Goal: Information Seeking & Learning: Learn about a topic

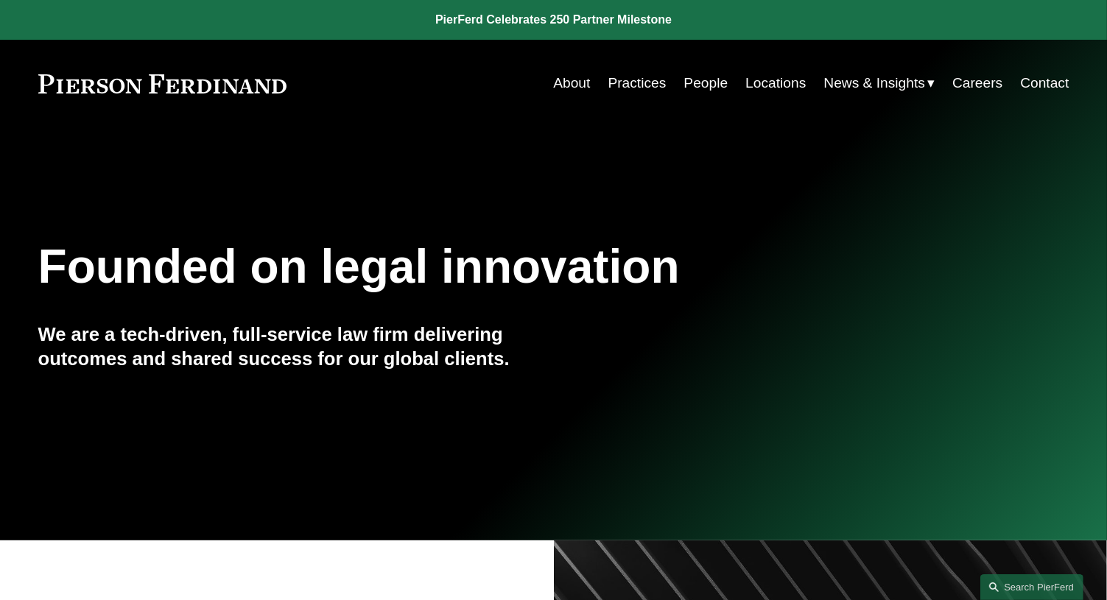
click at [695, 88] on link "People" at bounding box center [705, 83] width 44 height 28
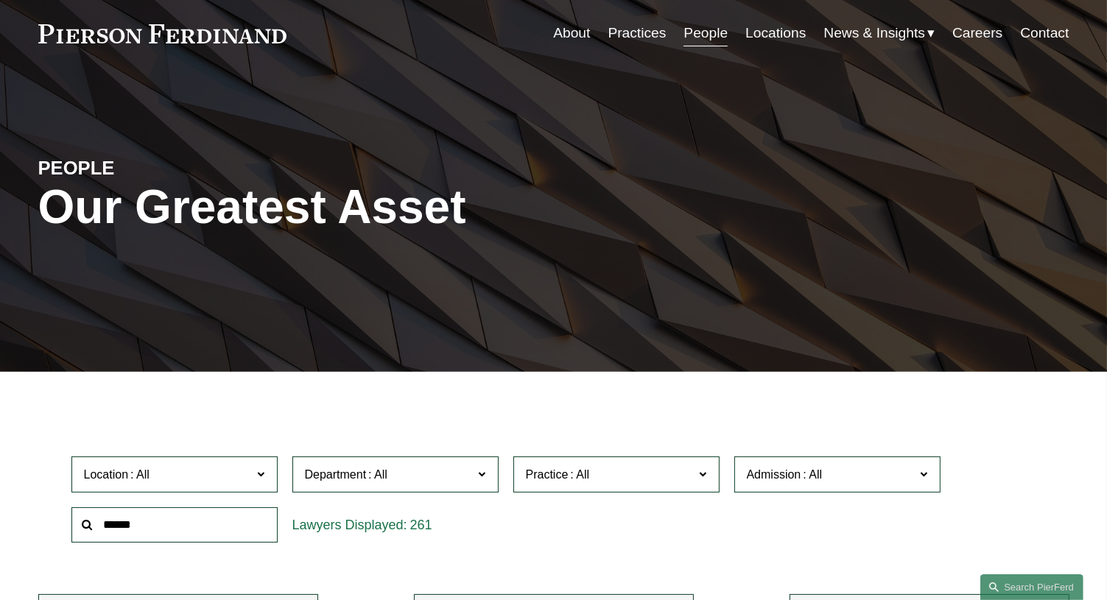
scroll to position [74, 0]
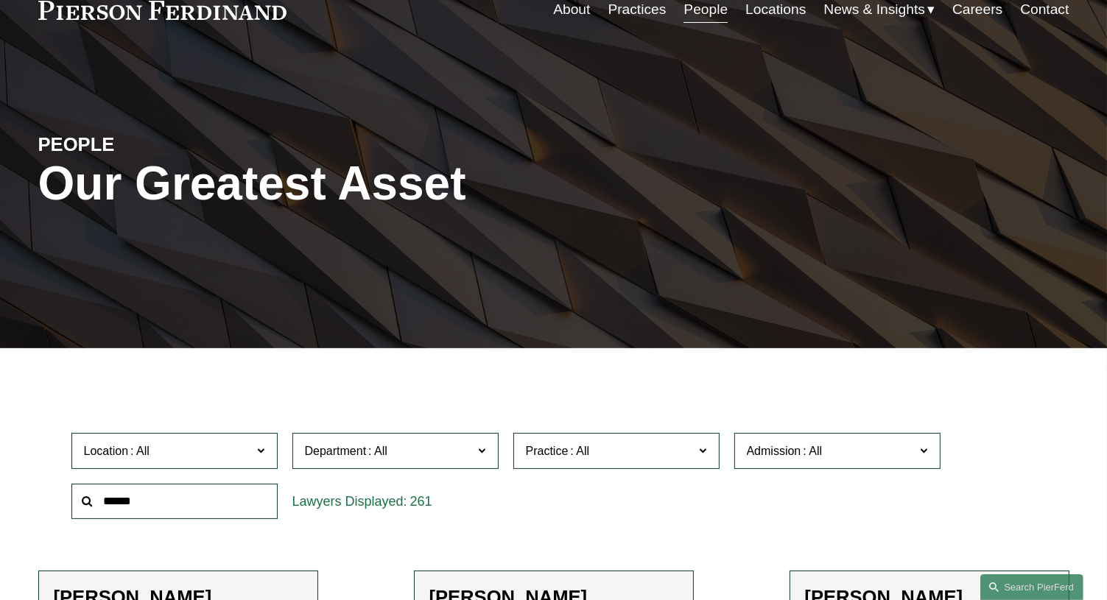
click at [199, 508] on input "text" at bounding box center [174, 502] width 206 height 36
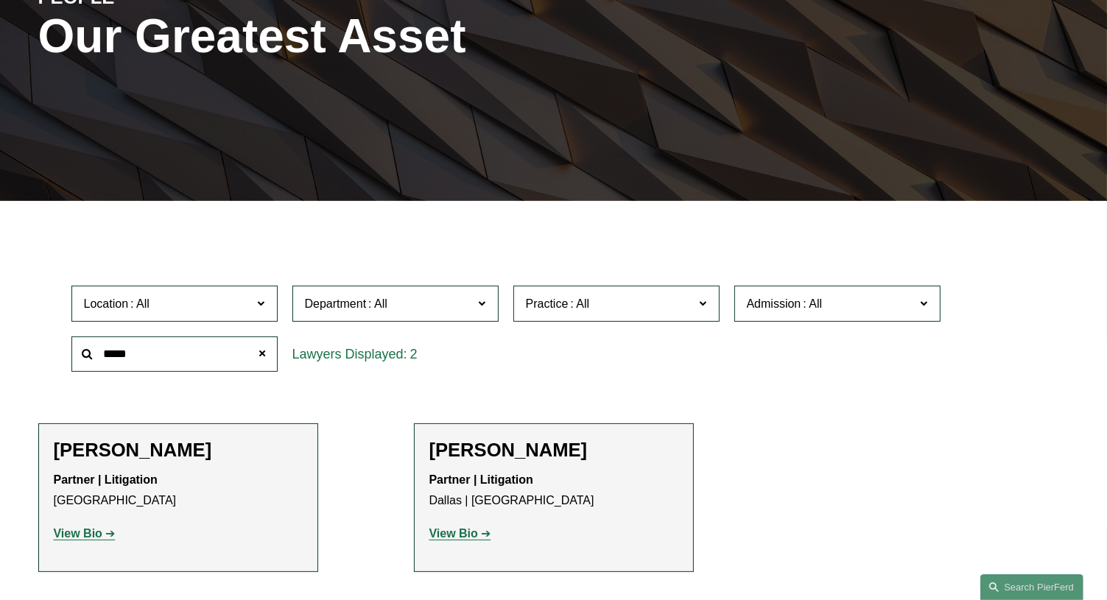
scroll to position [295, 0]
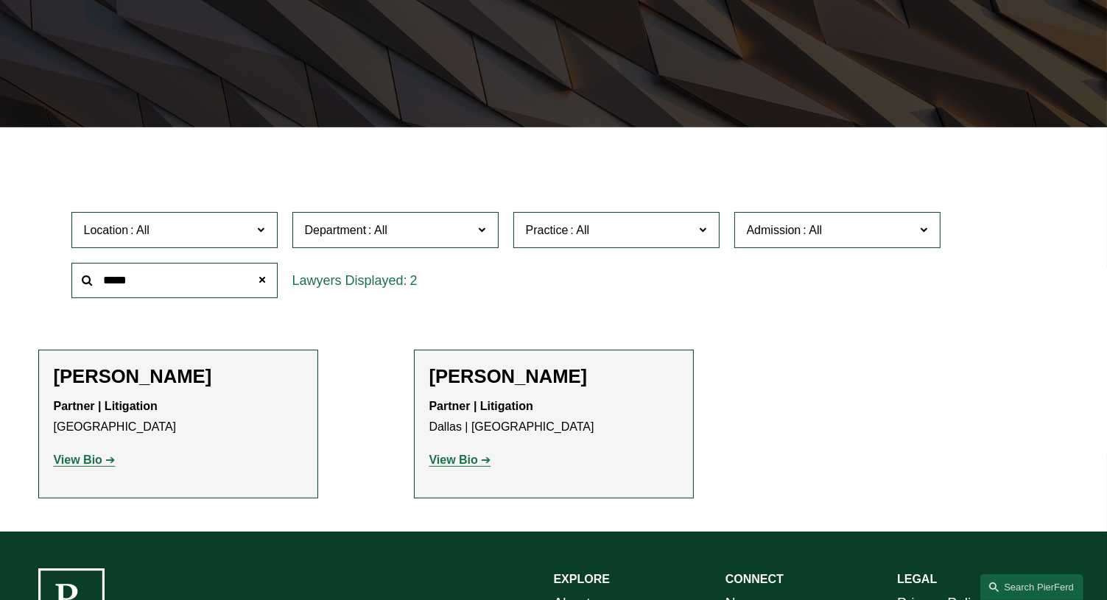
type input "*****"
click at [88, 462] on strong "View Bio" at bounding box center [78, 460] width 49 height 13
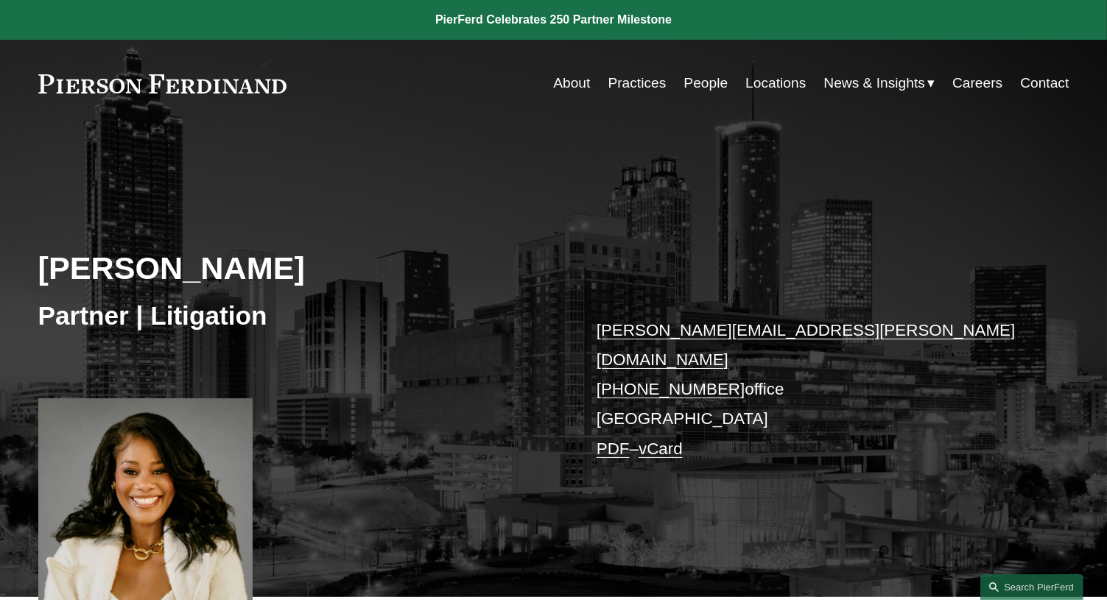
click at [606, 440] on link "PDF" at bounding box center [612, 449] width 33 height 18
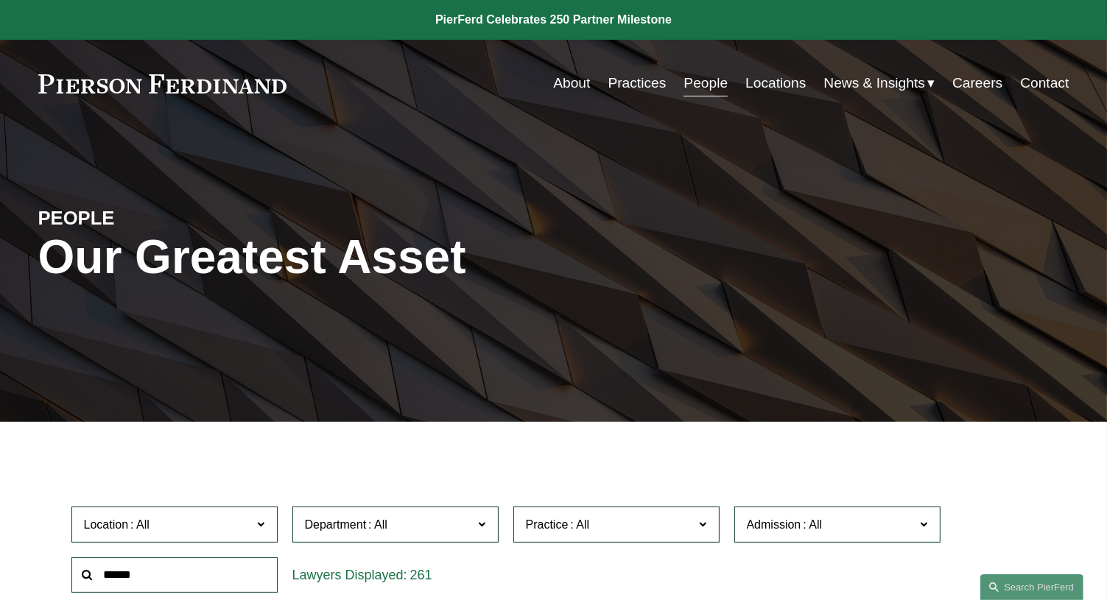
click at [126, 579] on input "text" at bounding box center [174, 575] width 206 height 36
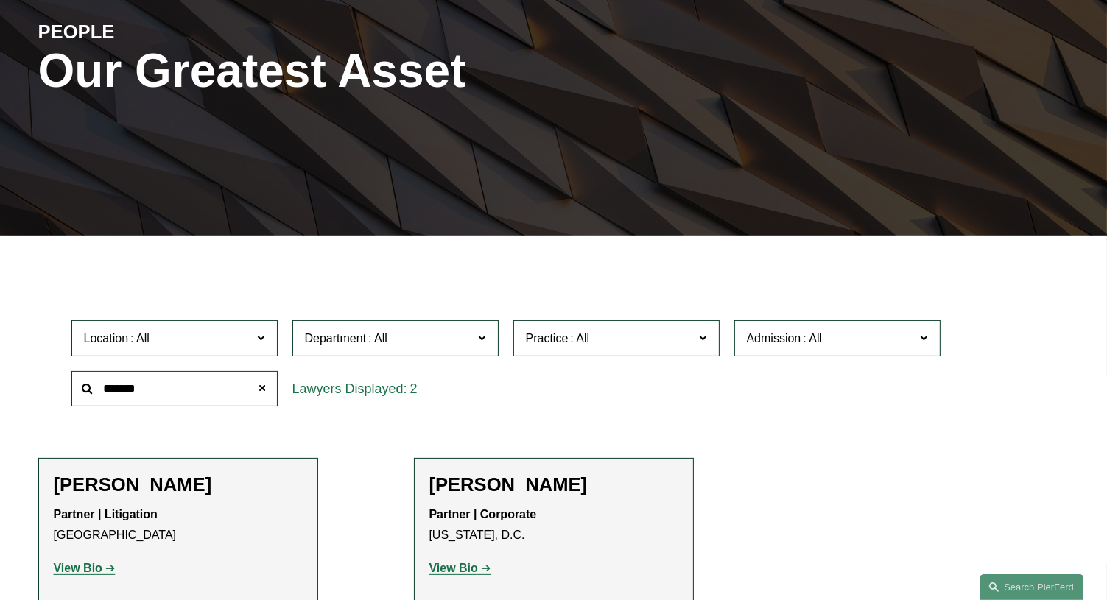
scroll to position [221, 0]
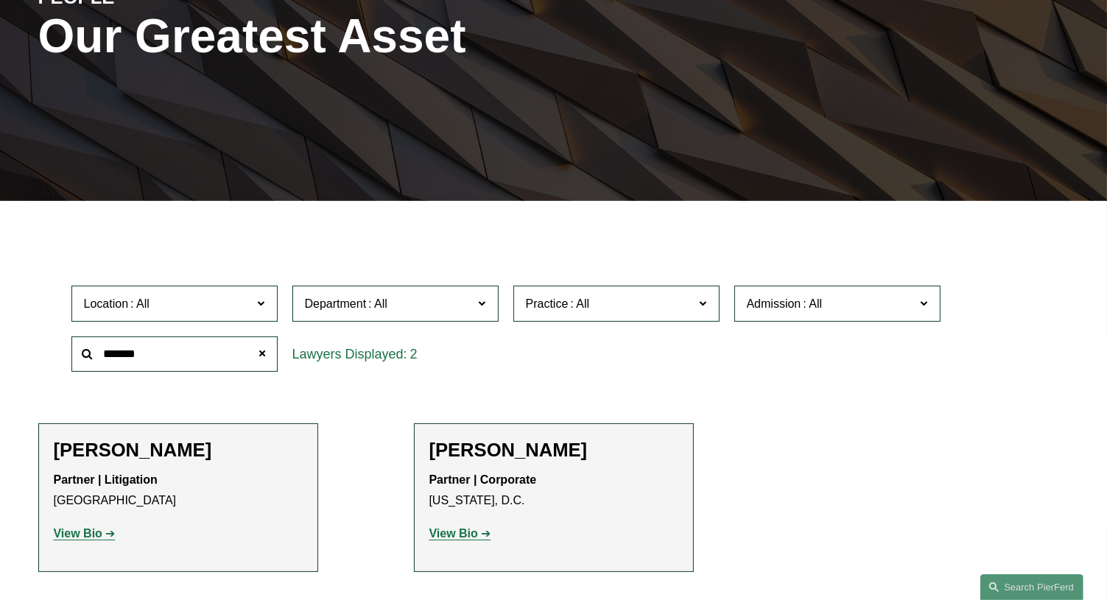
type input "*******"
click at [454, 537] on strong "View Bio" at bounding box center [453, 533] width 49 height 13
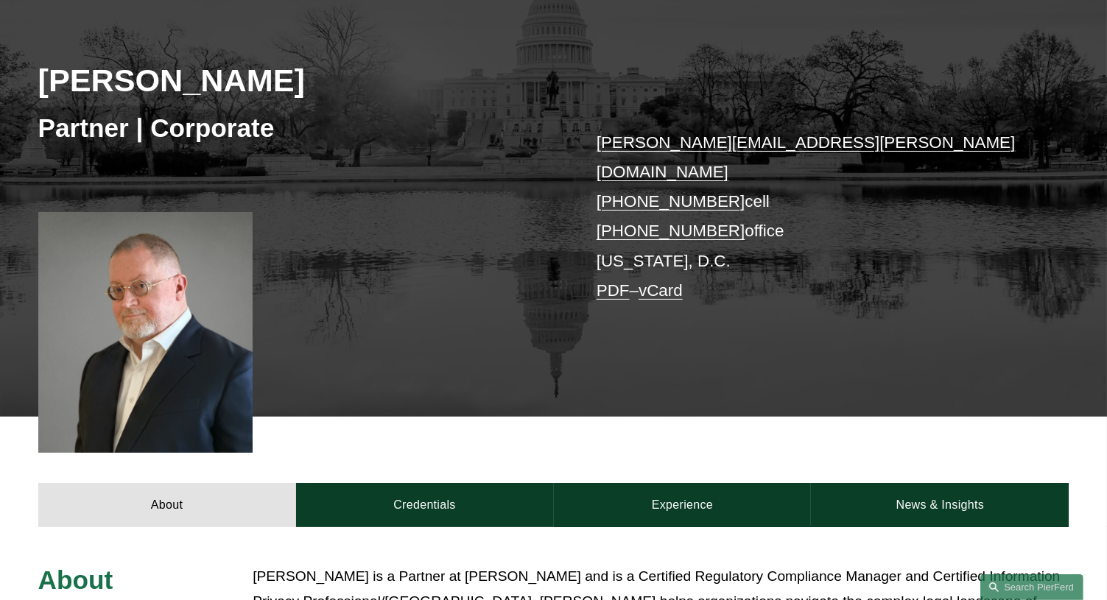
scroll to position [221, 0]
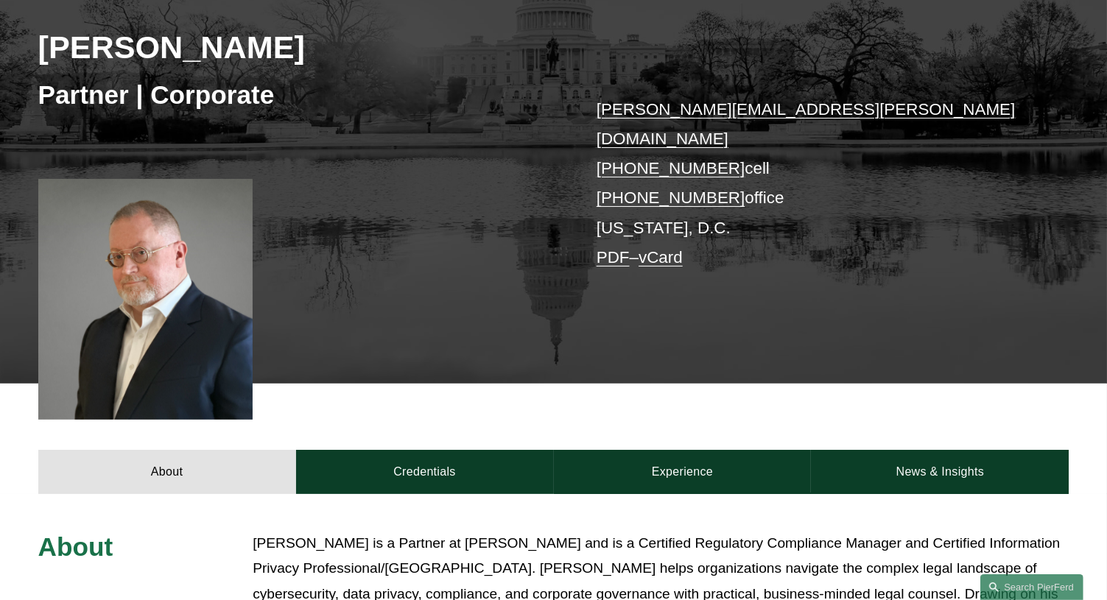
click at [621, 248] on link "PDF" at bounding box center [612, 257] width 33 height 18
click at [412, 161] on div "Tom C. Vincent Partner | Corporate tom.vincent@pierferd.com +1.918.398.1831 cel…" at bounding box center [553, 162] width 1107 height 444
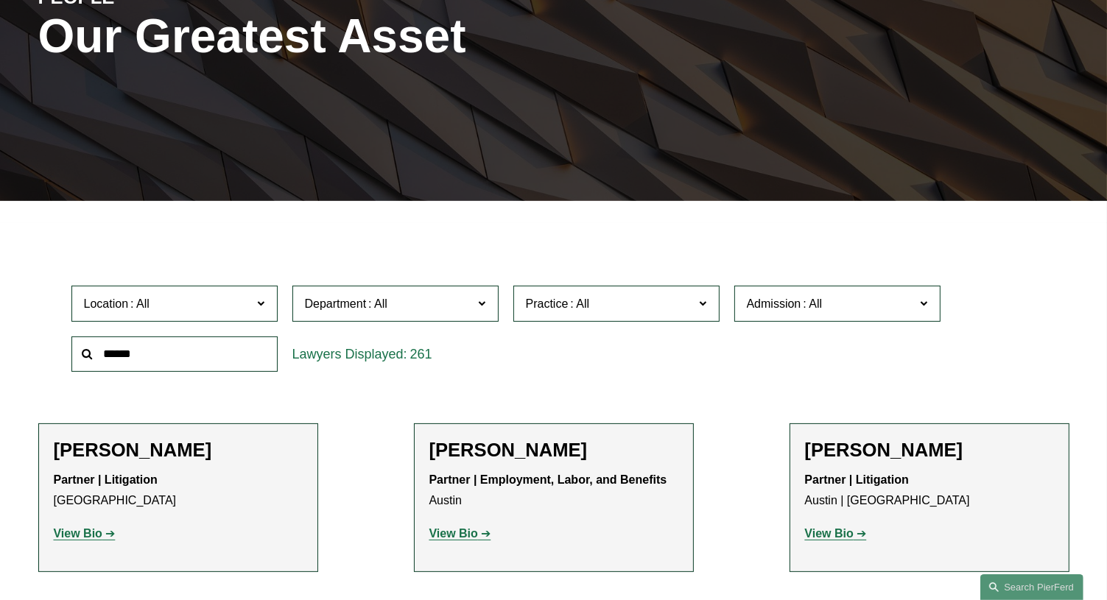
scroll to position [221, 0]
click at [176, 359] on input "text" at bounding box center [174, 354] width 206 height 36
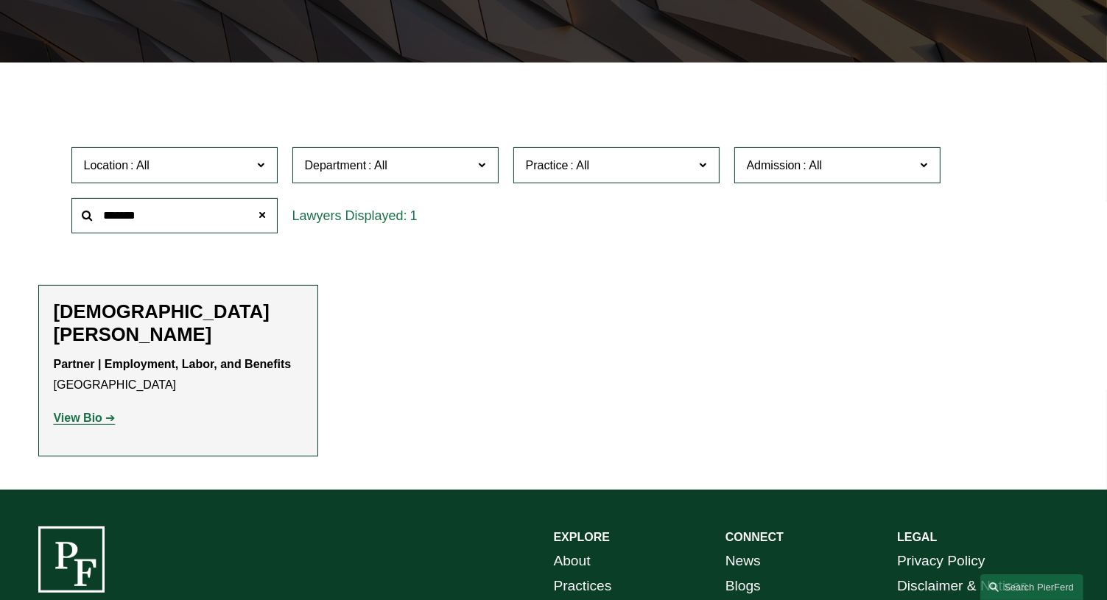
scroll to position [368, 0]
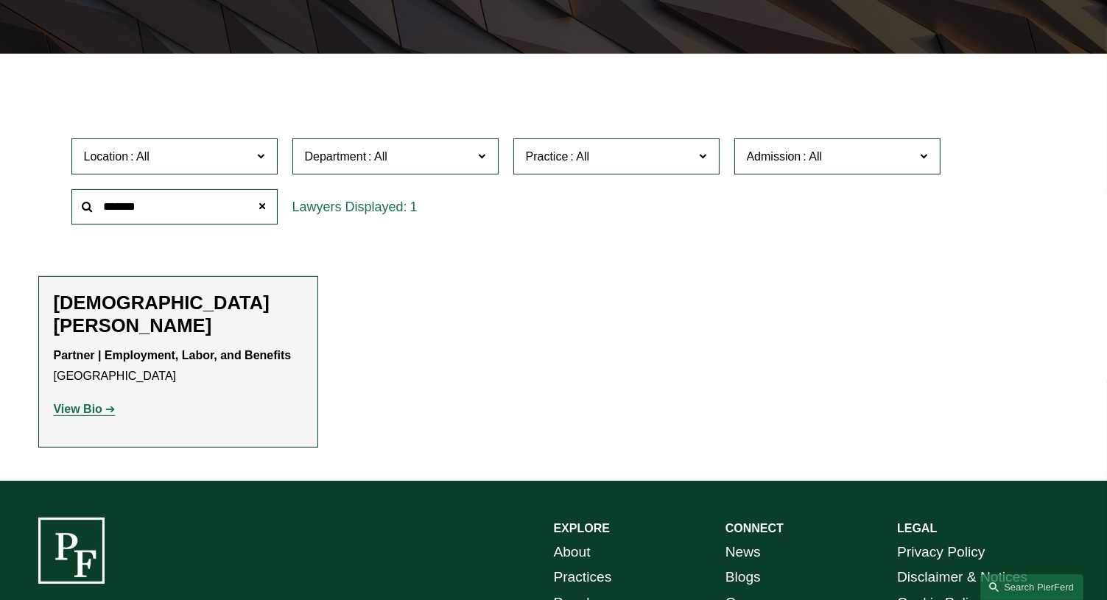
type input "*******"
click at [59, 403] on strong "View Bio" at bounding box center [78, 409] width 49 height 13
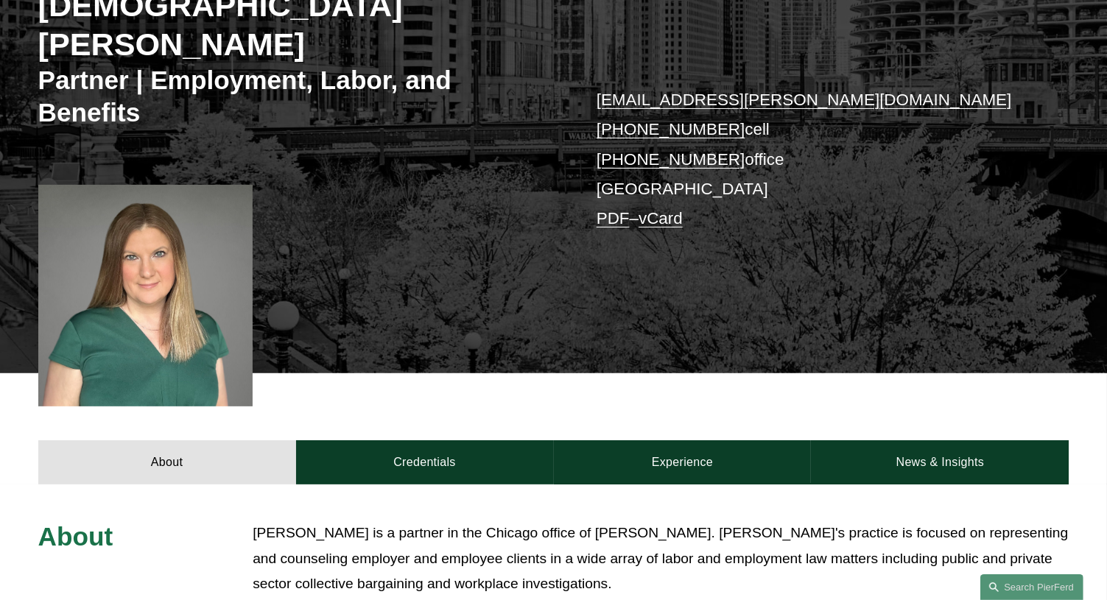
scroll to position [295, 0]
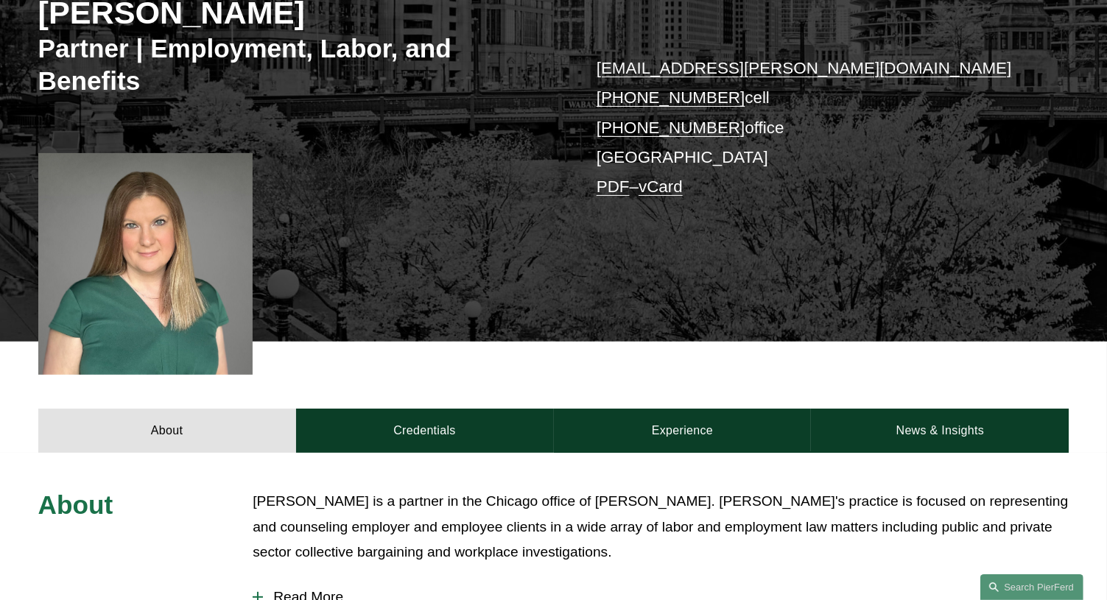
click at [621, 177] on link "PDF" at bounding box center [612, 186] width 33 height 18
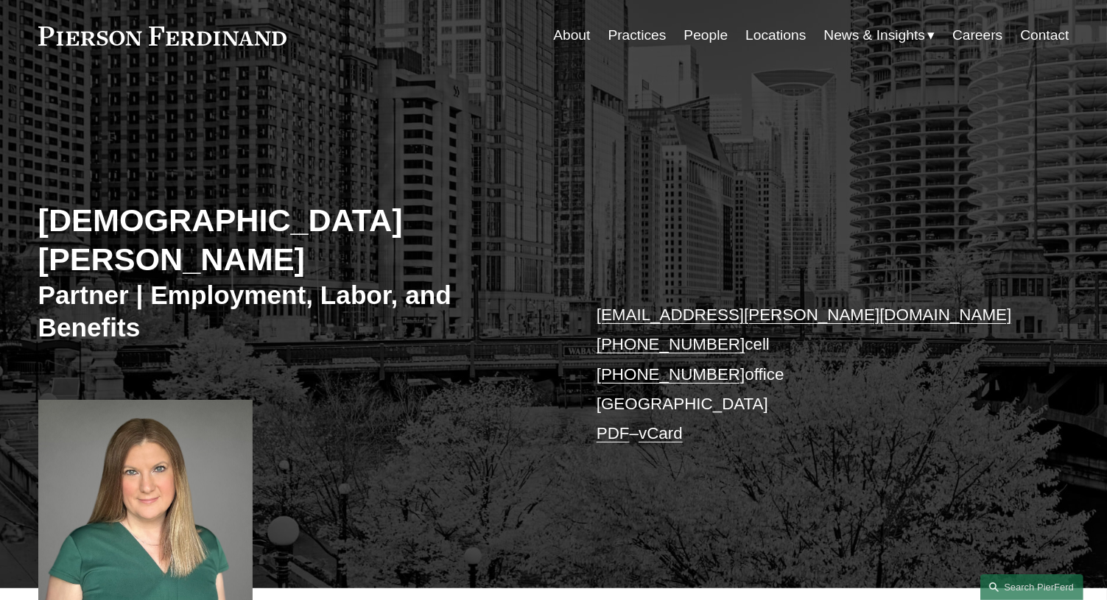
scroll to position [74, 0]
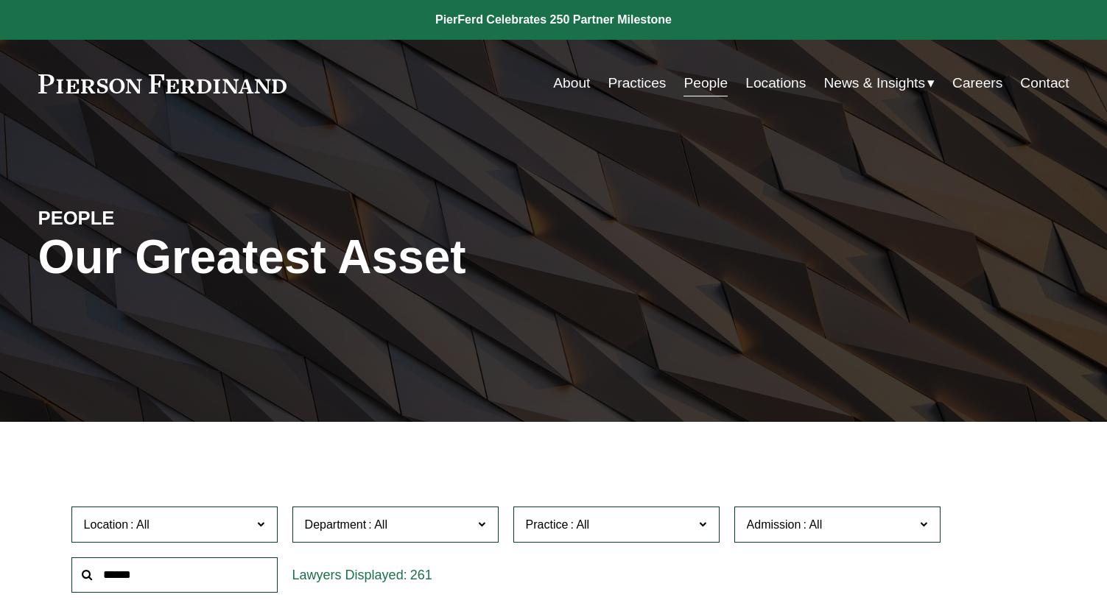
scroll to position [368, 0]
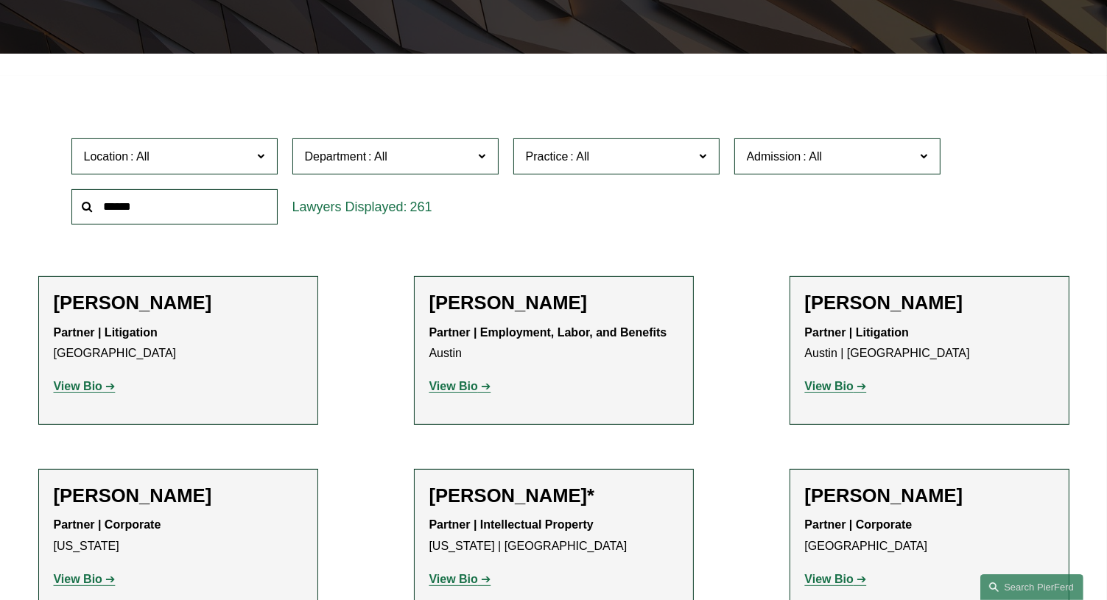
click at [174, 208] on input "text" at bounding box center [174, 207] width 206 height 36
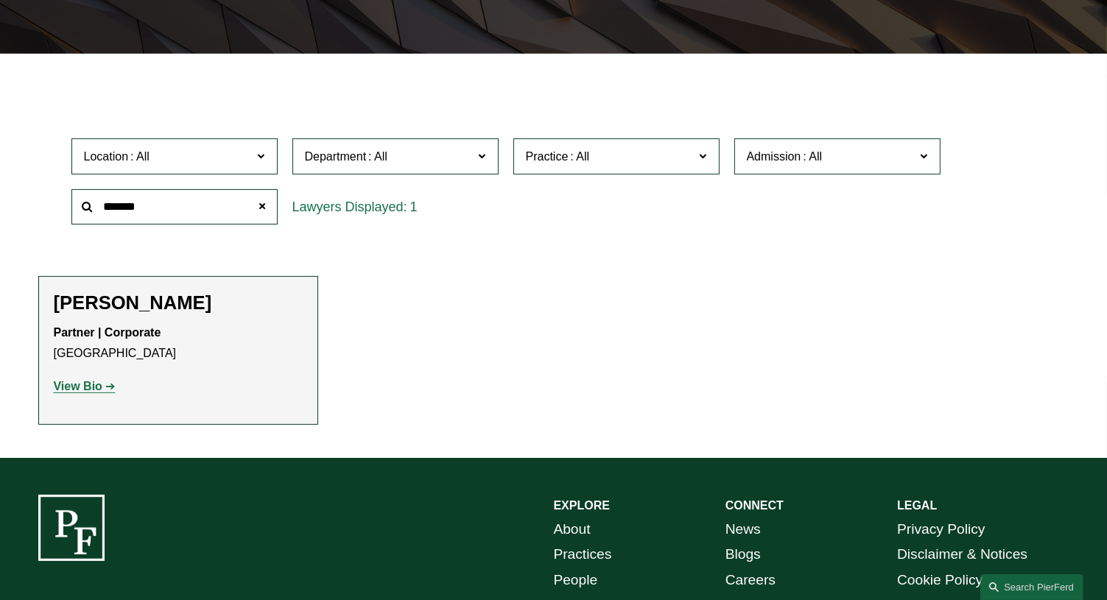
type input "*******"
click at [81, 387] on strong "View Bio" at bounding box center [78, 386] width 49 height 13
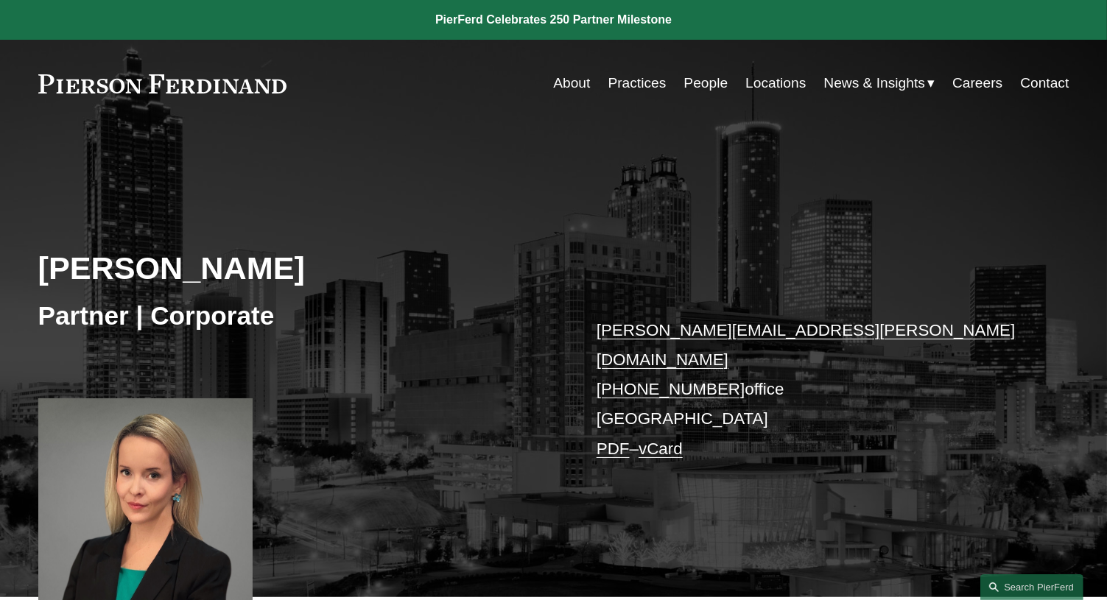
click at [778, 88] on link "Locations" at bounding box center [775, 83] width 60 height 28
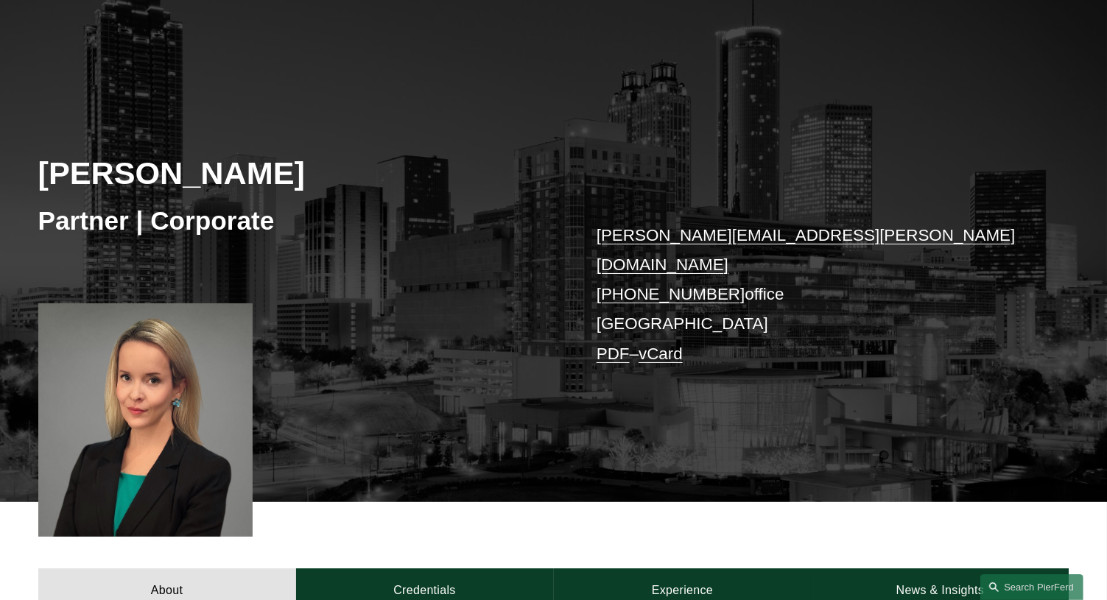
scroll to position [295, 0]
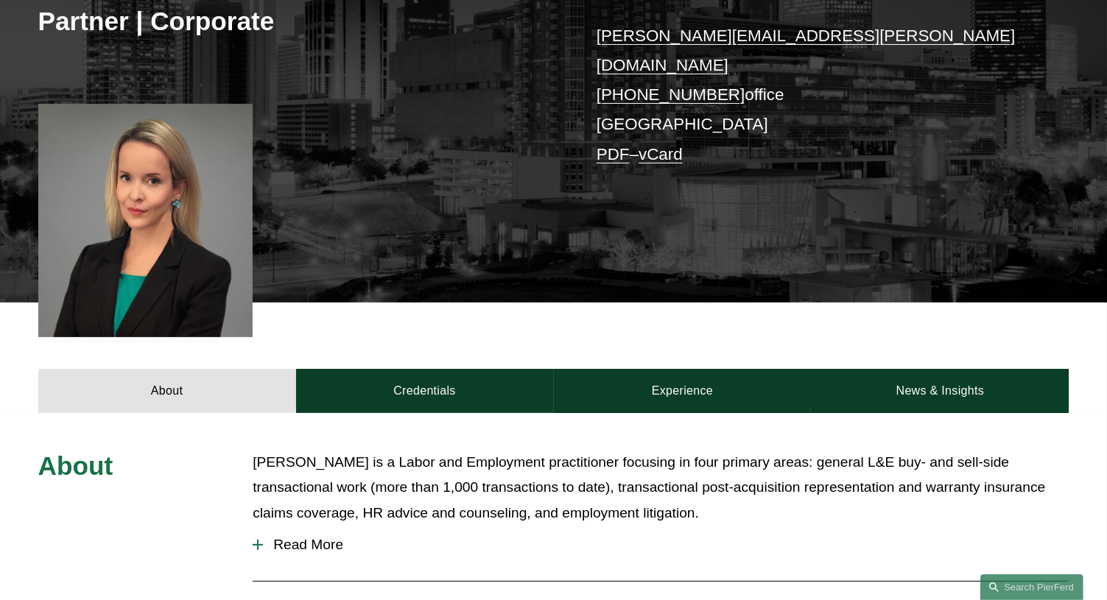
click at [612, 145] on link "PDF" at bounding box center [612, 154] width 33 height 18
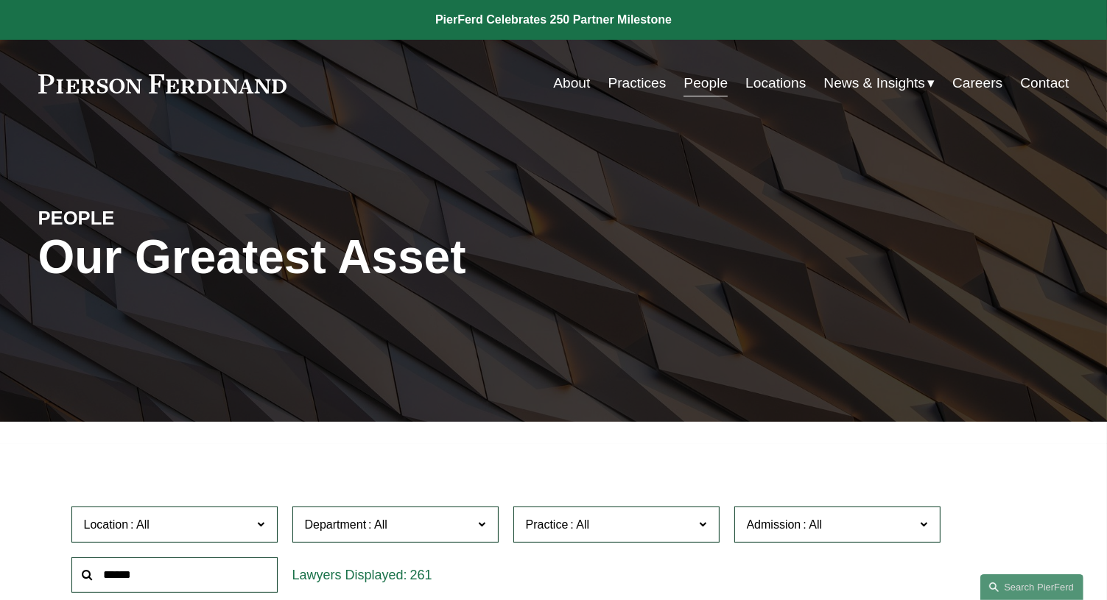
click at [173, 585] on input "text" at bounding box center [174, 575] width 206 height 36
paste input "**********"
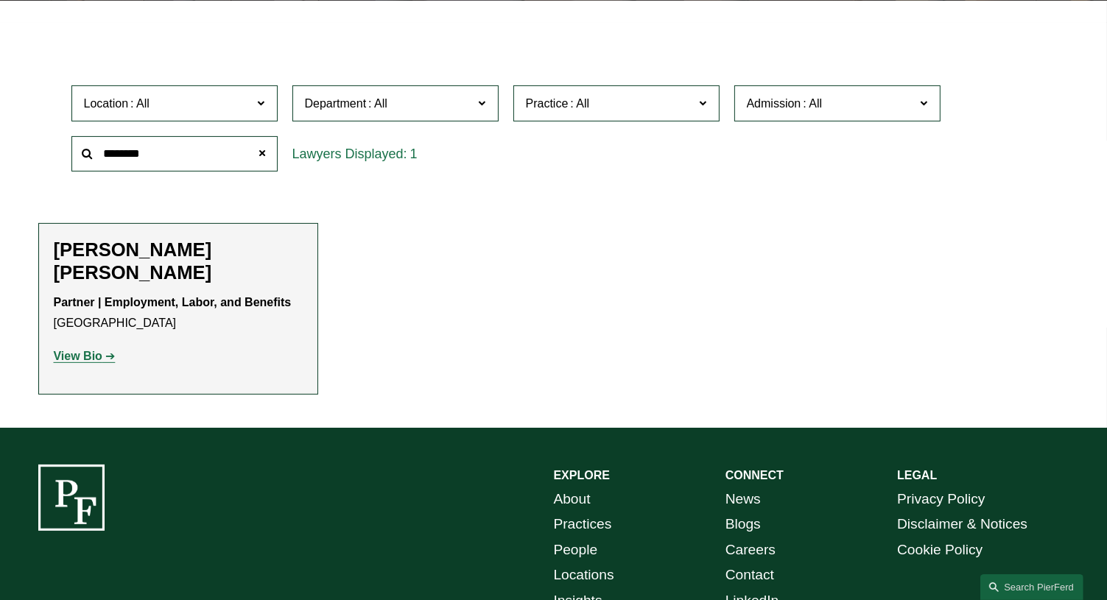
scroll to position [442, 0]
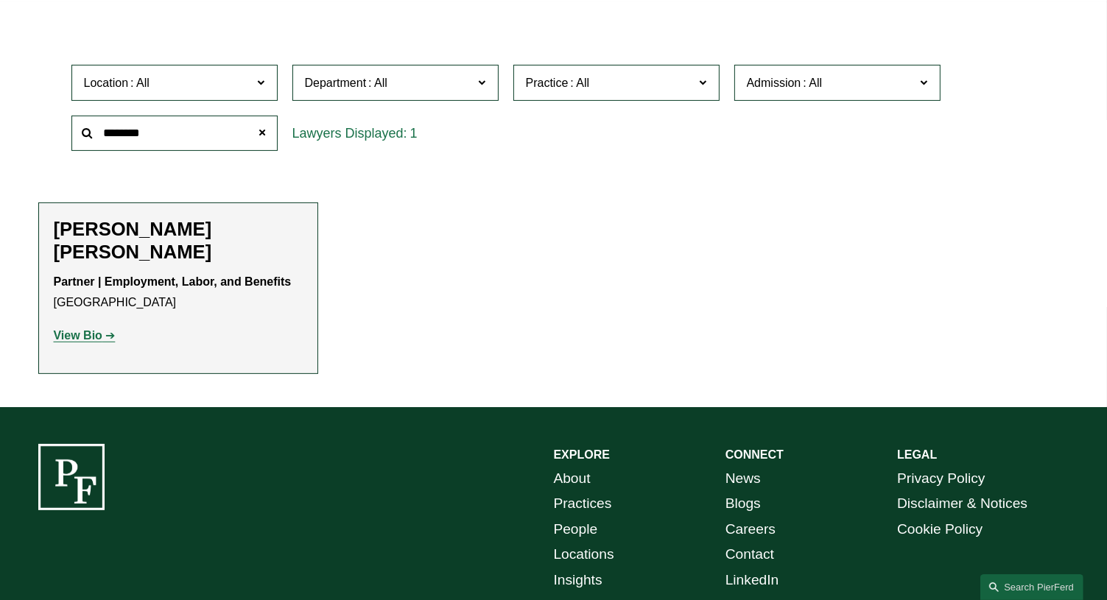
type input "********"
click at [71, 337] on strong "View Bio" at bounding box center [78, 335] width 49 height 13
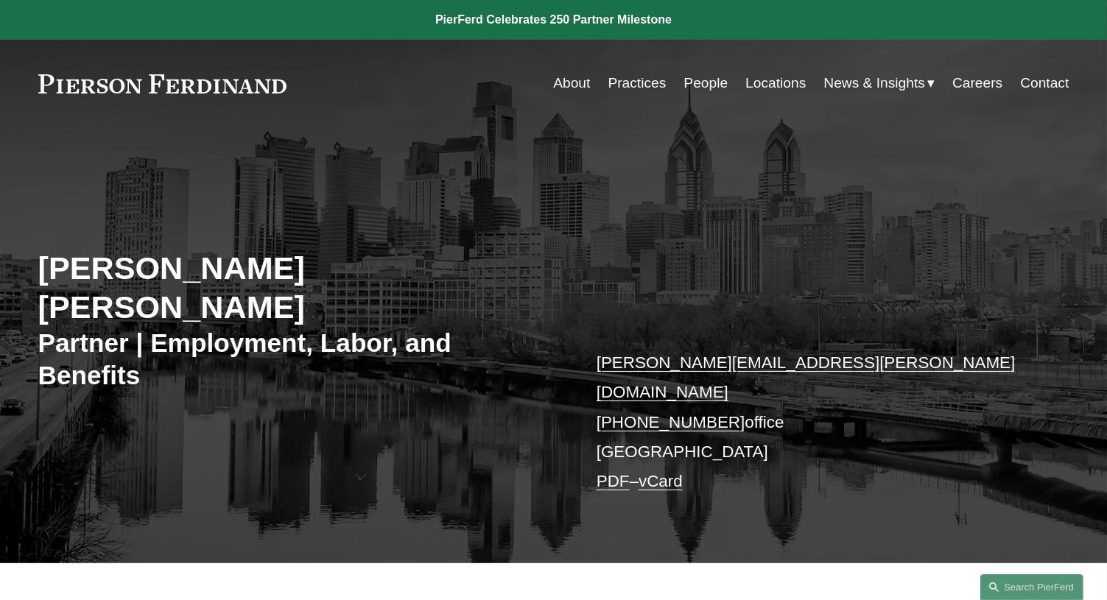
click at [606, 472] on link "PDF" at bounding box center [612, 481] width 33 height 18
click at [243, 170] on div "Giovanni D. Antonucci Di Cesare Partner | Employment, Labor, and Benefits giova…" at bounding box center [553, 362] width 1107 height 403
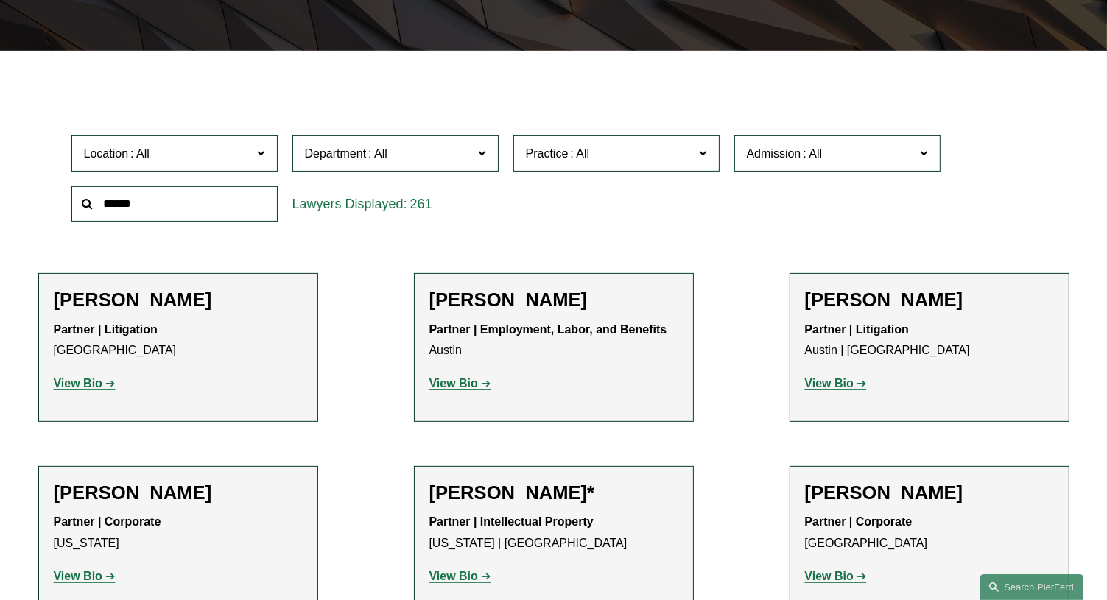
scroll to position [368, 0]
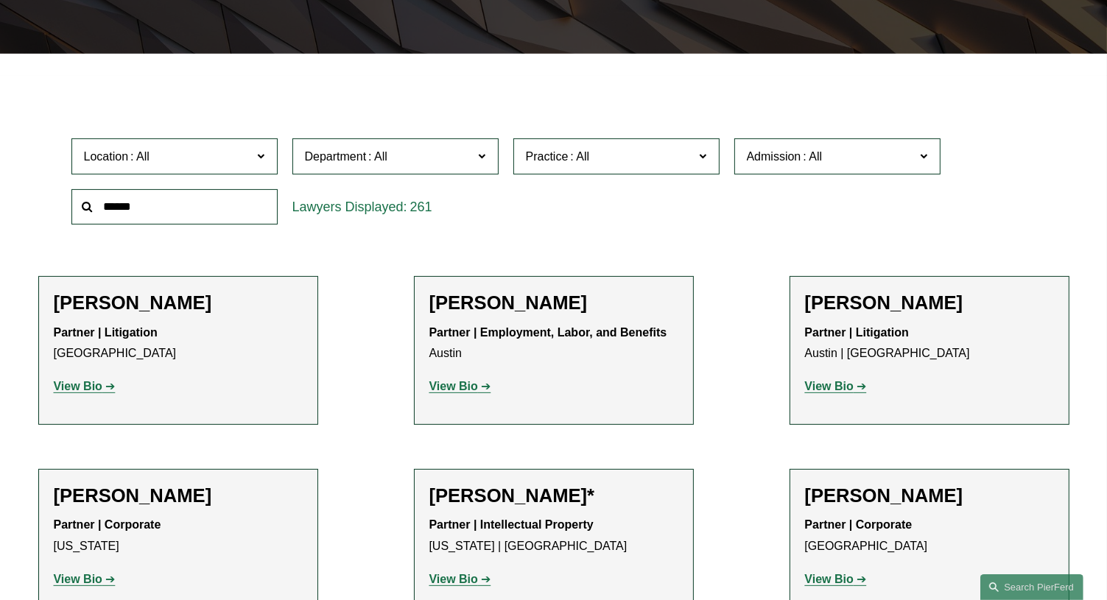
click at [200, 214] on input "text" at bounding box center [174, 207] width 206 height 36
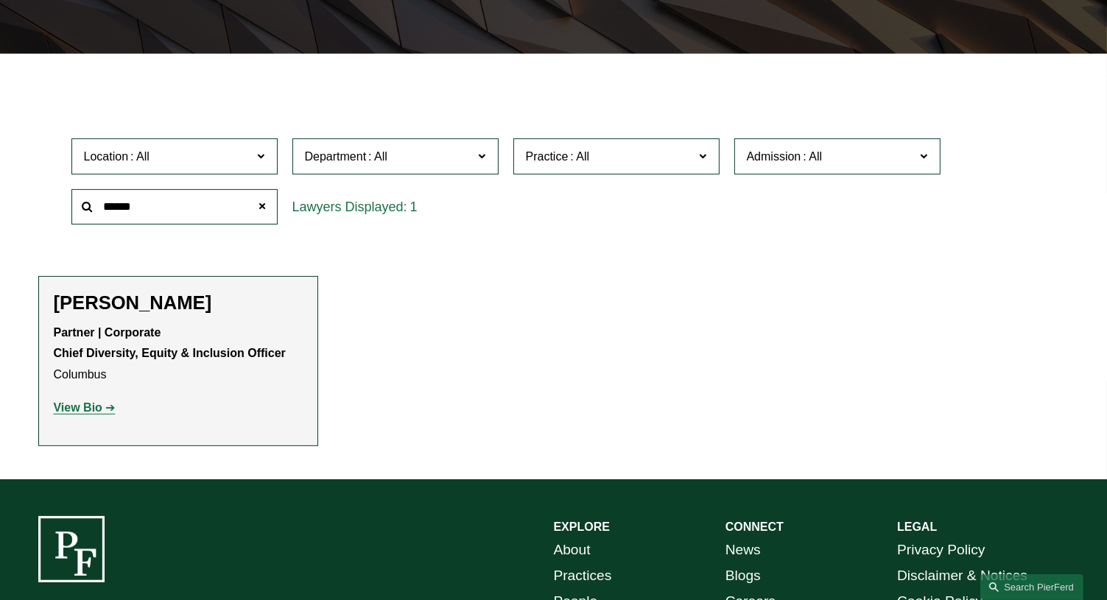
type input "******"
click at [76, 410] on strong "View Bio" at bounding box center [78, 407] width 49 height 13
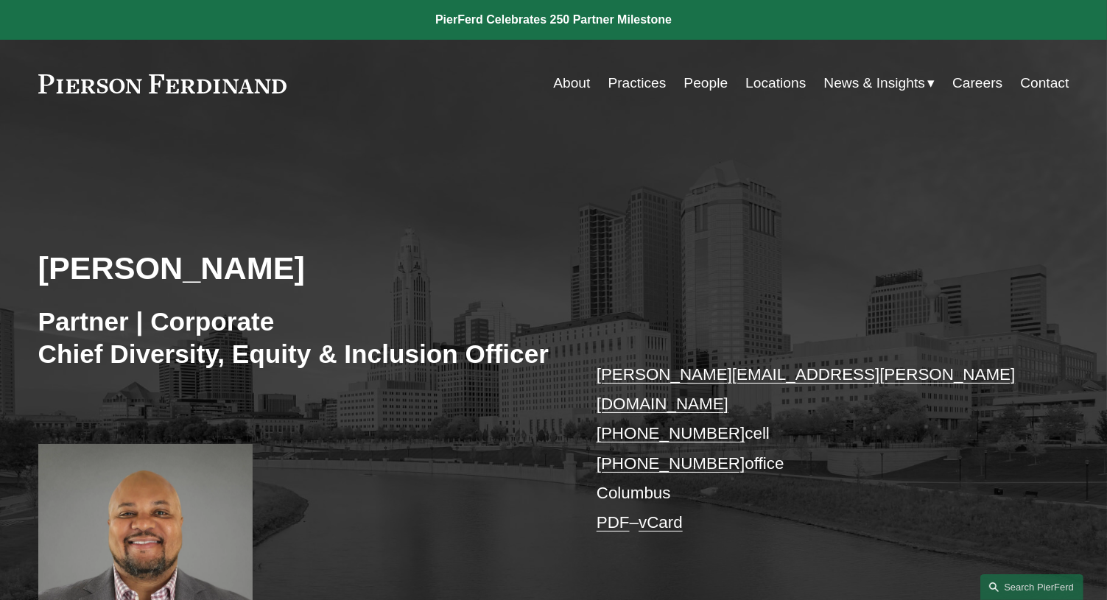
click at [601, 513] on link "PDF" at bounding box center [612, 522] width 33 height 18
click at [697, 88] on link "People" at bounding box center [705, 83] width 44 height 28
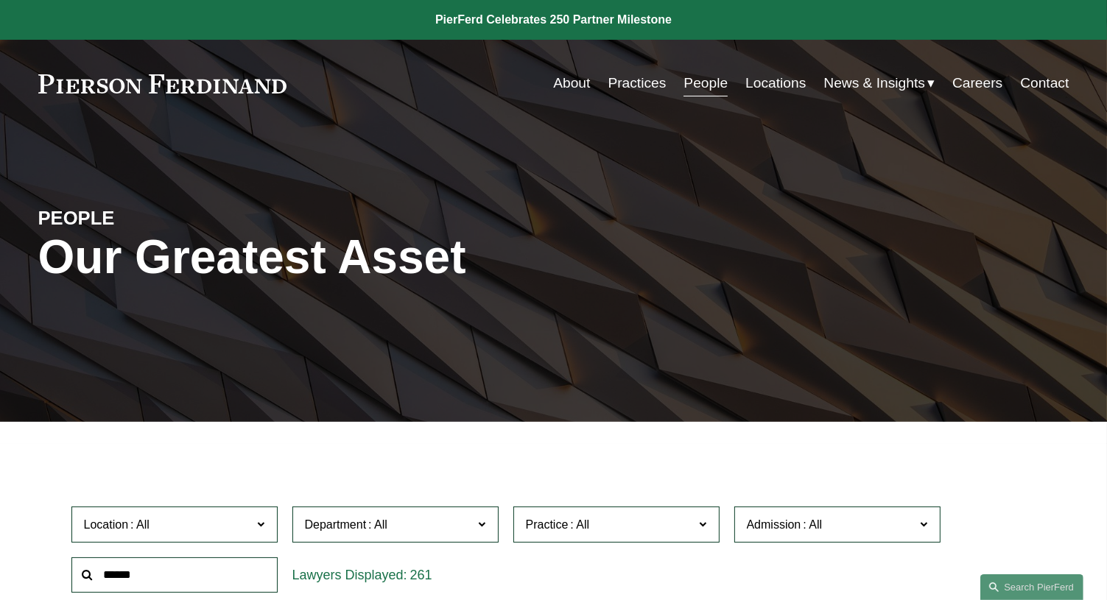
click at [155, 574] on input "text" at bounding box center [174, 575] width 206 height 36
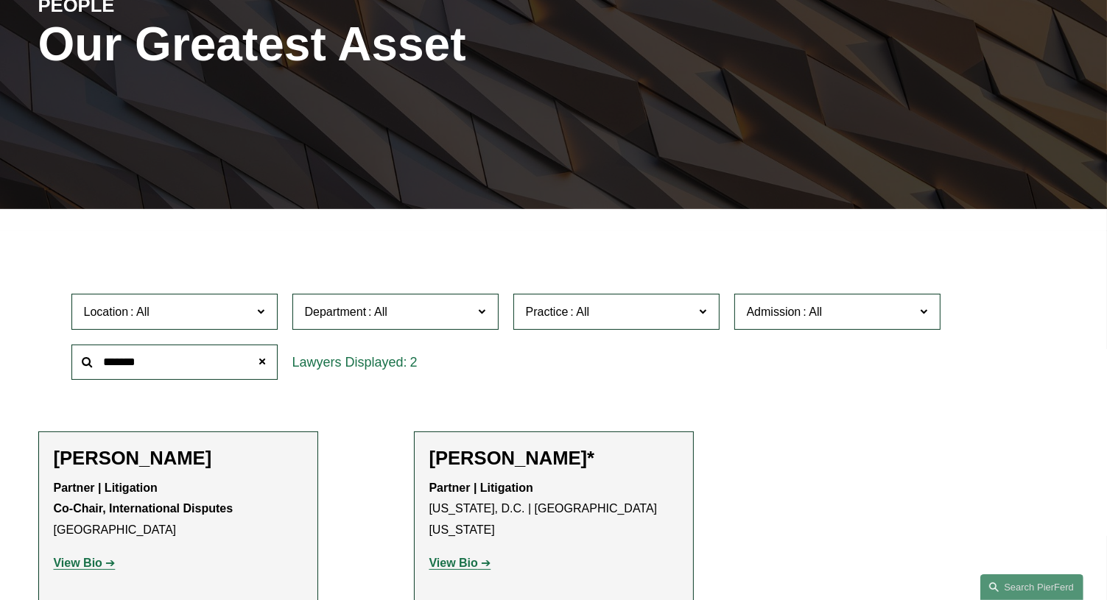
scroll to position [221, 0]
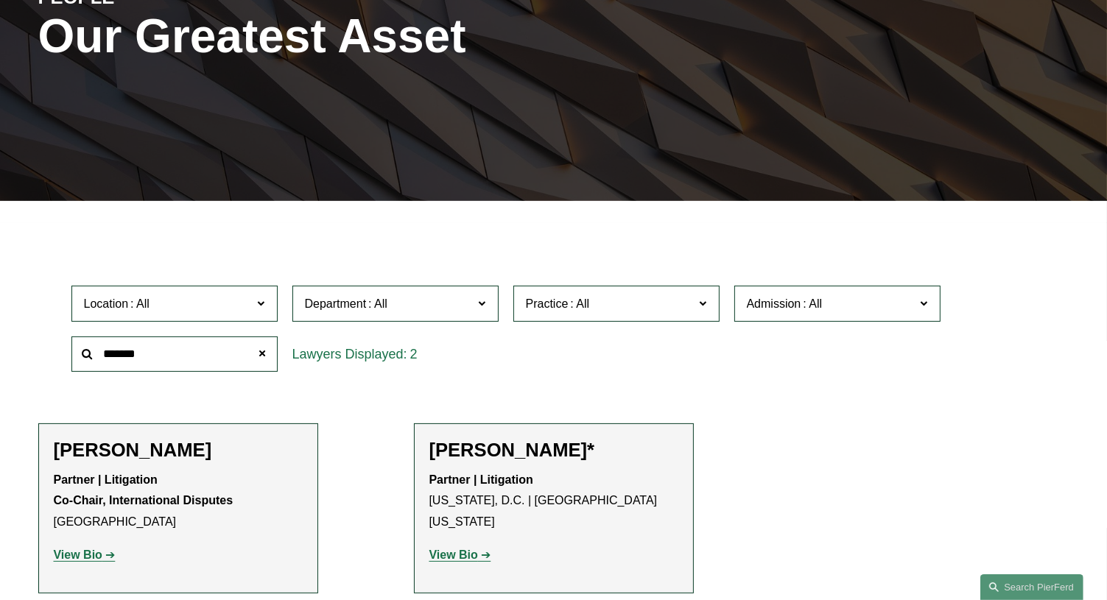
type input "*******"
click at [462, 549] on strong "View Bio" at bounding box center [453, 555] width 49 height 13
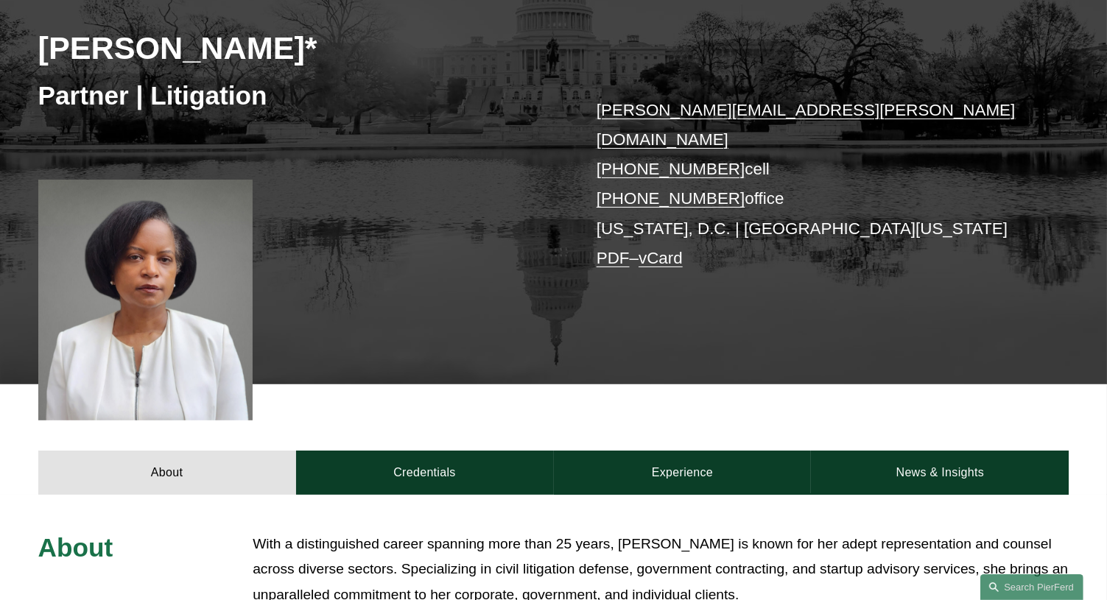
scroll to position [221, 0]
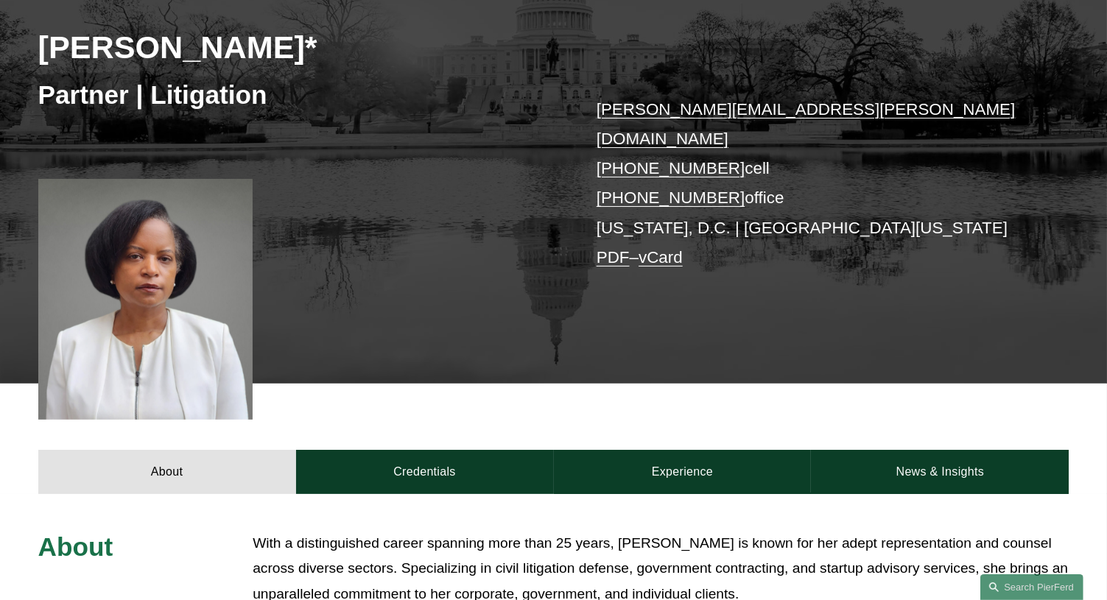
click at [613, 248] on link "PDF" at bounding box center [612, 257] width 33 height 18
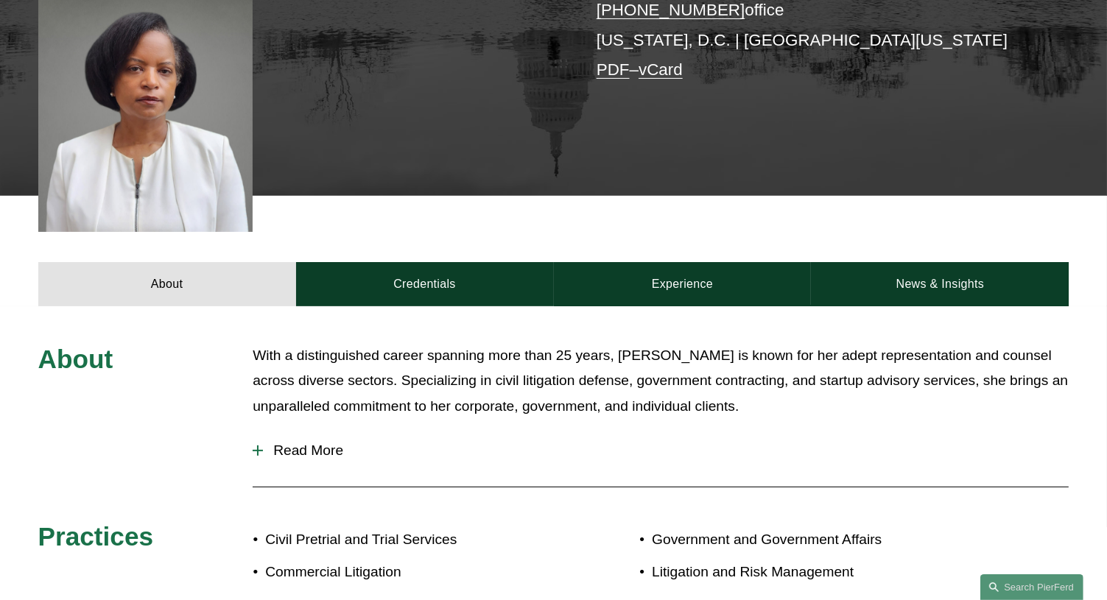
scroll to position [442, 0]
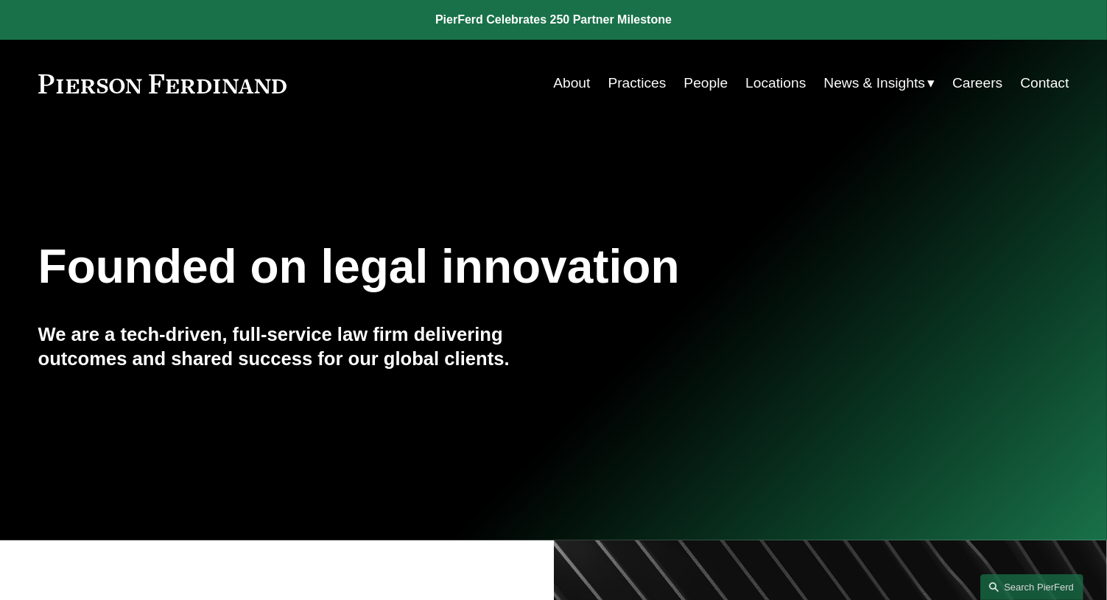
click at [928, 382] on div "Founded on legal innovation We are a tech-driven, full-service law firm deliver…" at bounding box center [553, 334] width 1107 height 200
click at [583, 86] on link "About" at bounding box center [571, 83] width 37 height 28
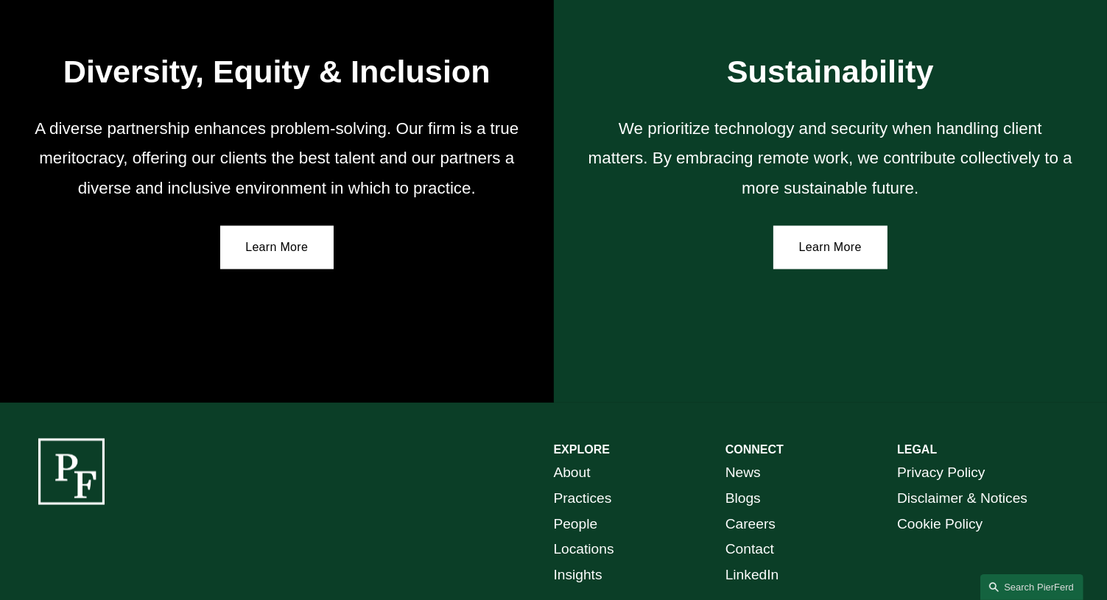
scroll to position [2430, 0]
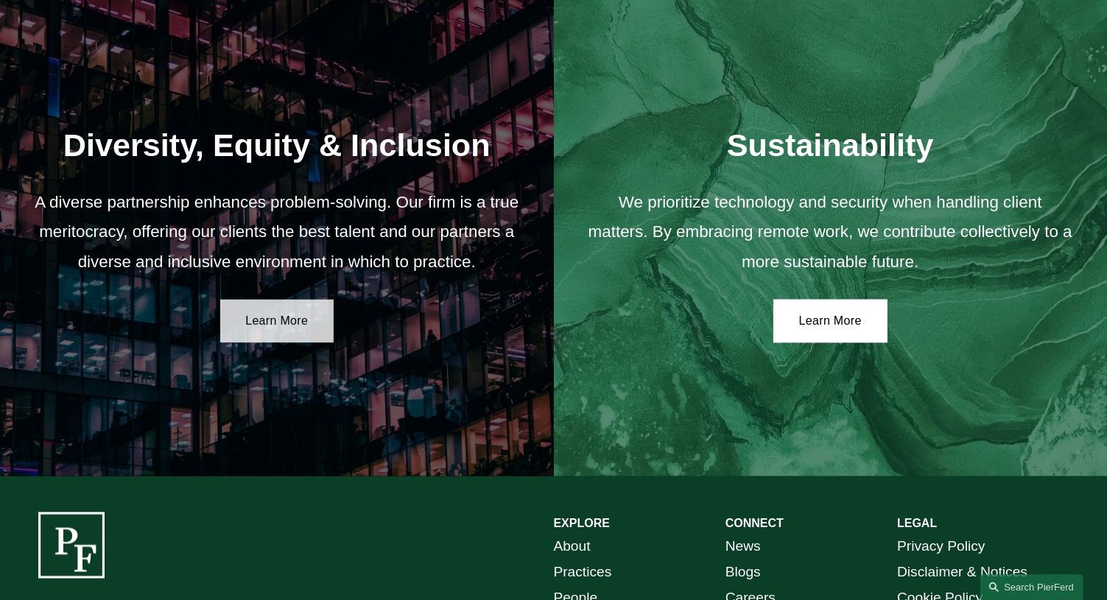
click at [274, 327] on link "Learn More" at bounding box center [277, 322] width 114 height 44
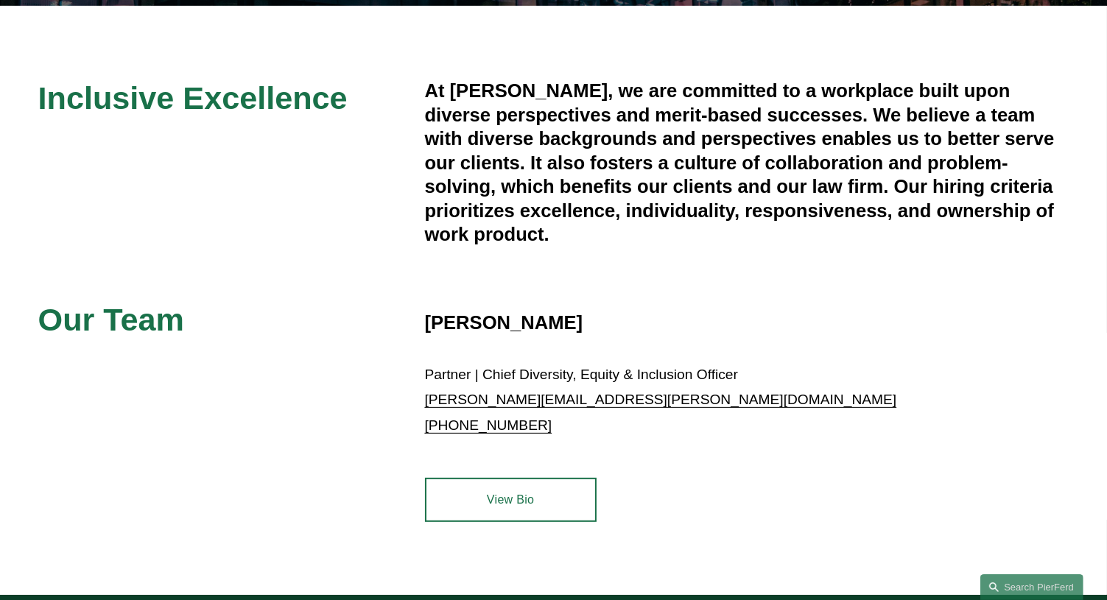
scroll to position [442, 0]
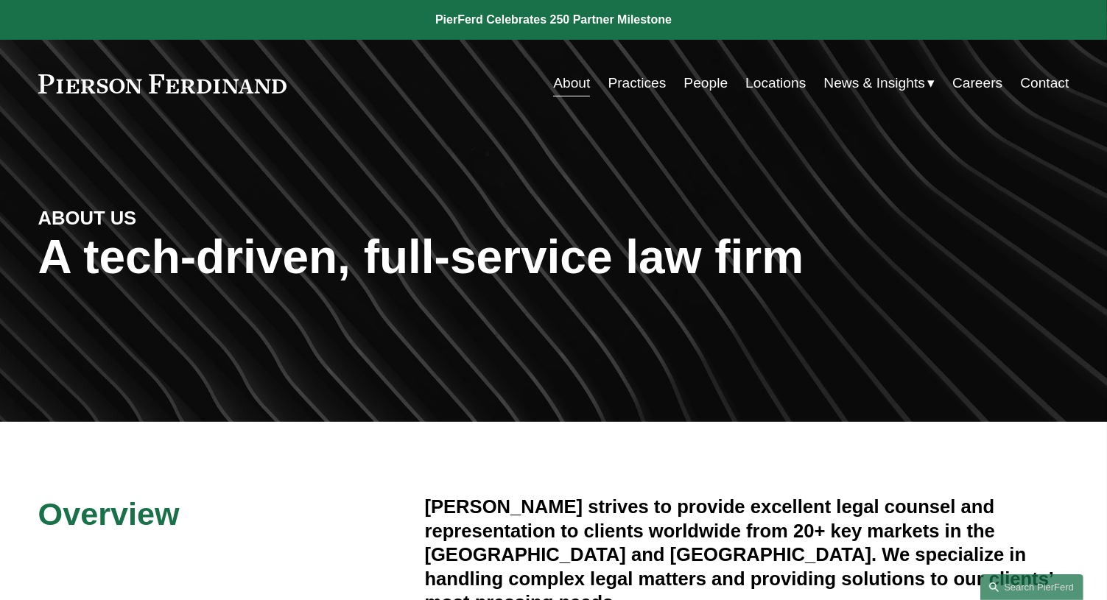
click at [627, 82] on link "Practices" at bounding box center [637, 83] width 58 height 28
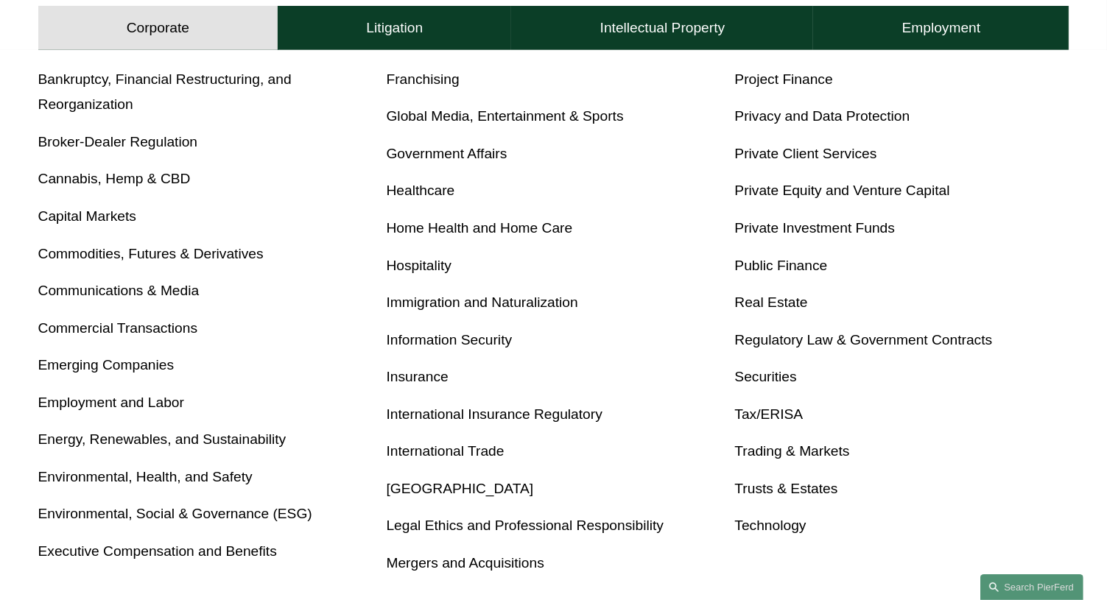
scroll to position [589, 0]
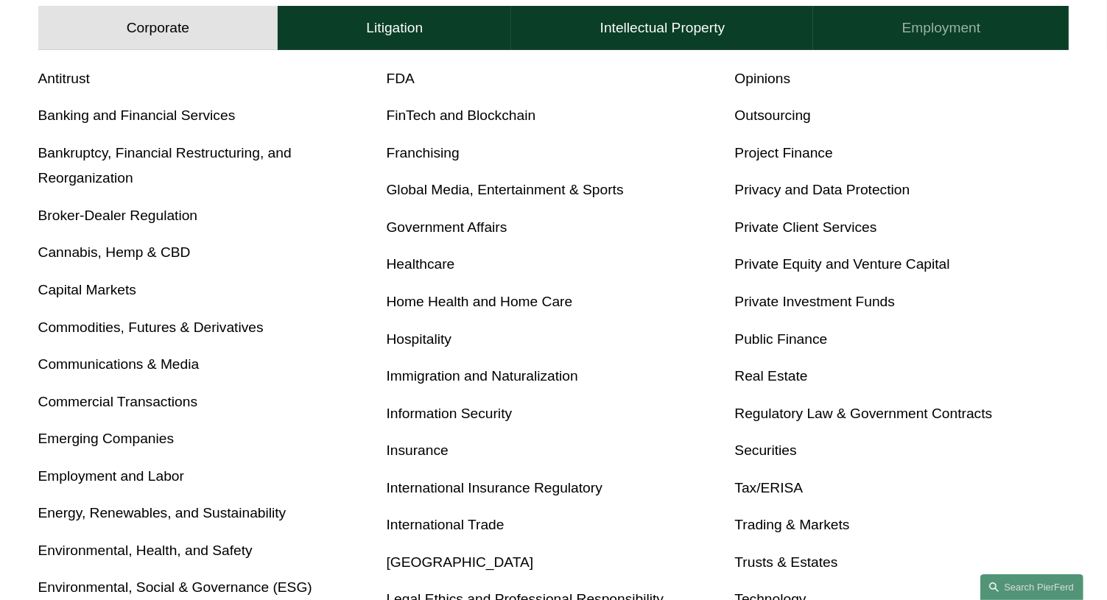
click at [902, 32] on h4 "Employment" at bounding box center [941, 28] width 79 height 18
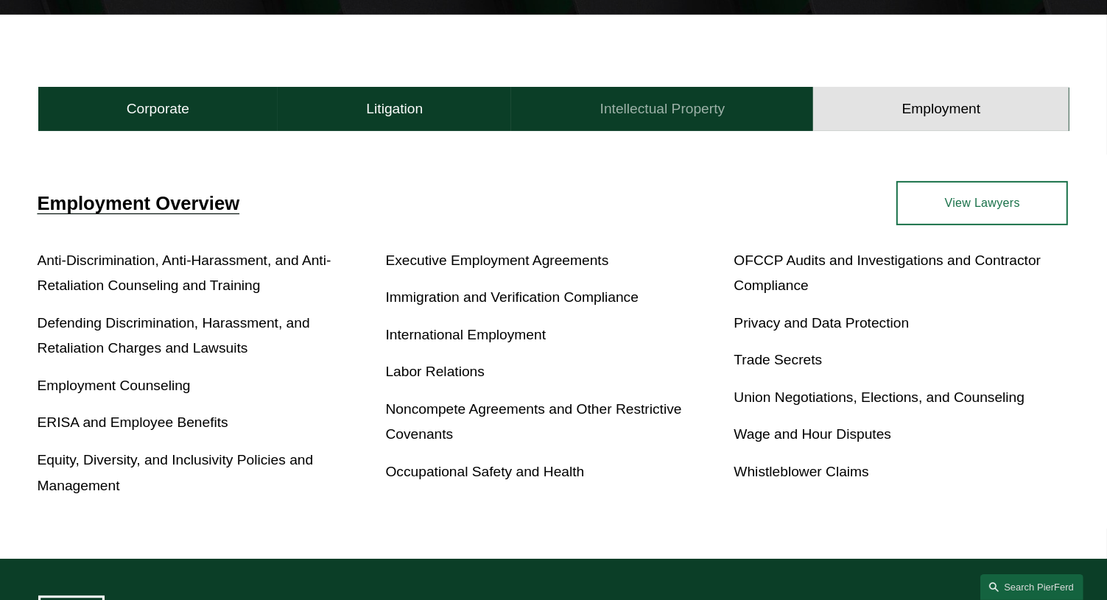
scroll to position [378, 0]
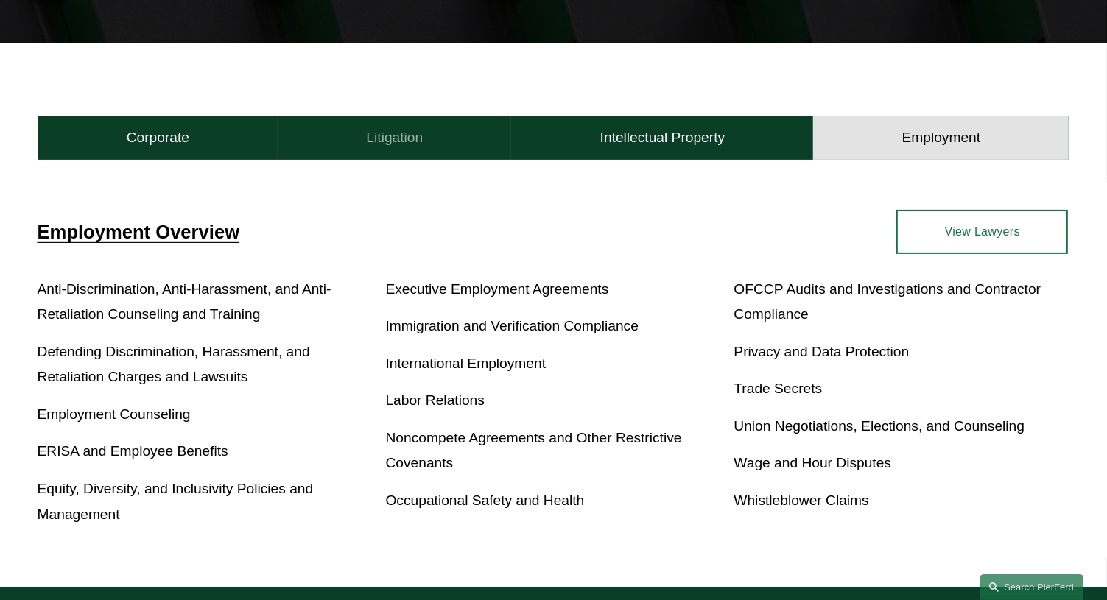
click at [401, 147] on h4 "Litigation" at bounding box center [394, 138] width 57 height 18
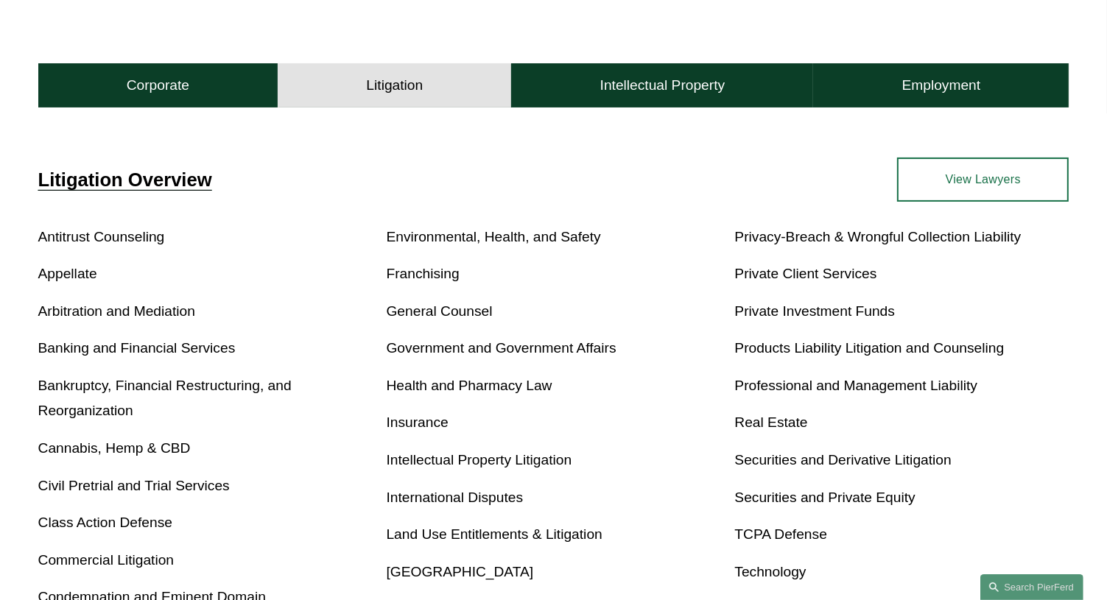
scroll to position [452, 0]
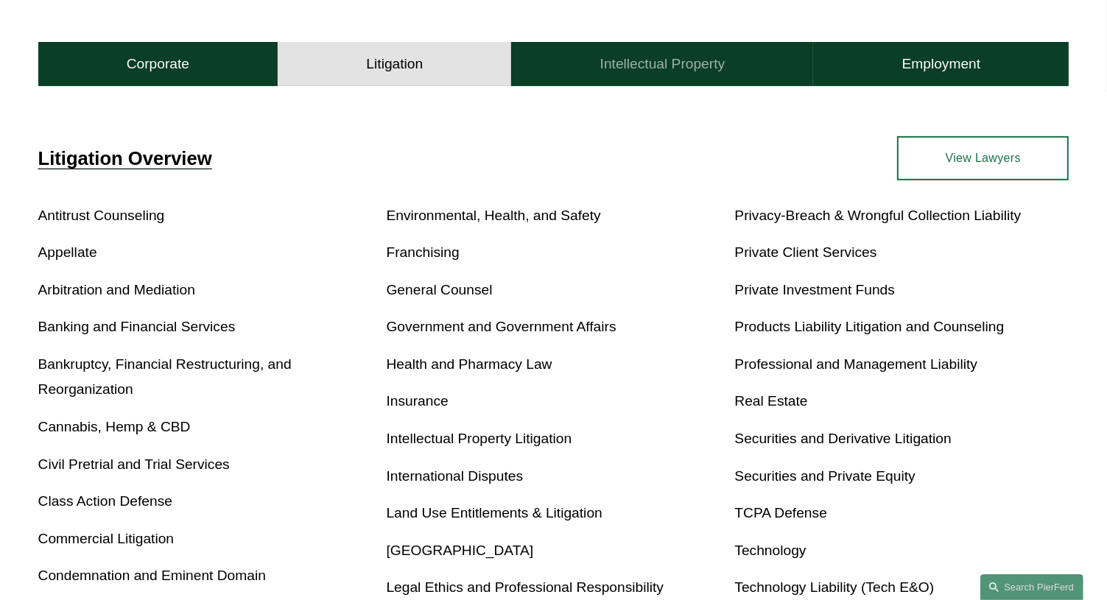
click at [608, 66] on h4 "Intellectual Property" at bounding box center [662, 64] width 125 height 18
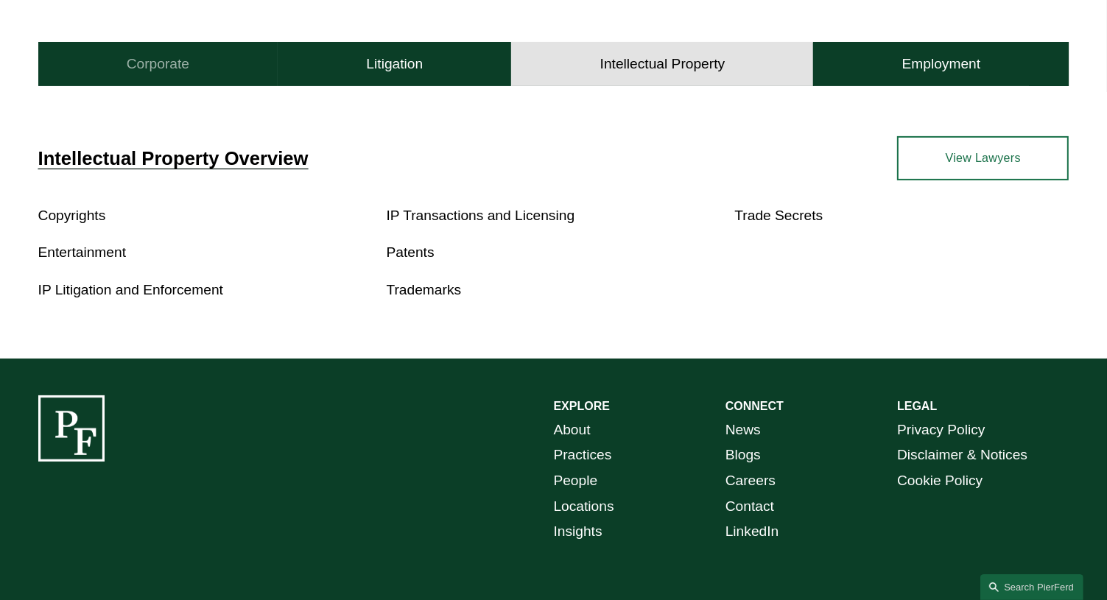
click at [153, 56] on h4 "Corporate" at bounding box center [158, 64] width 63 height 18
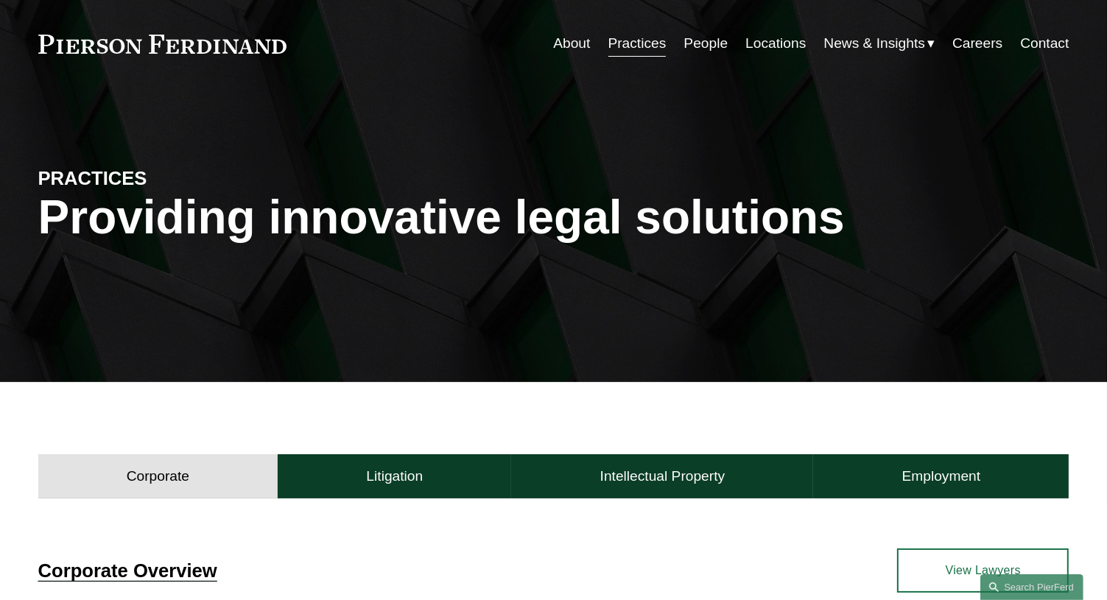
scroll to position [0, 0]
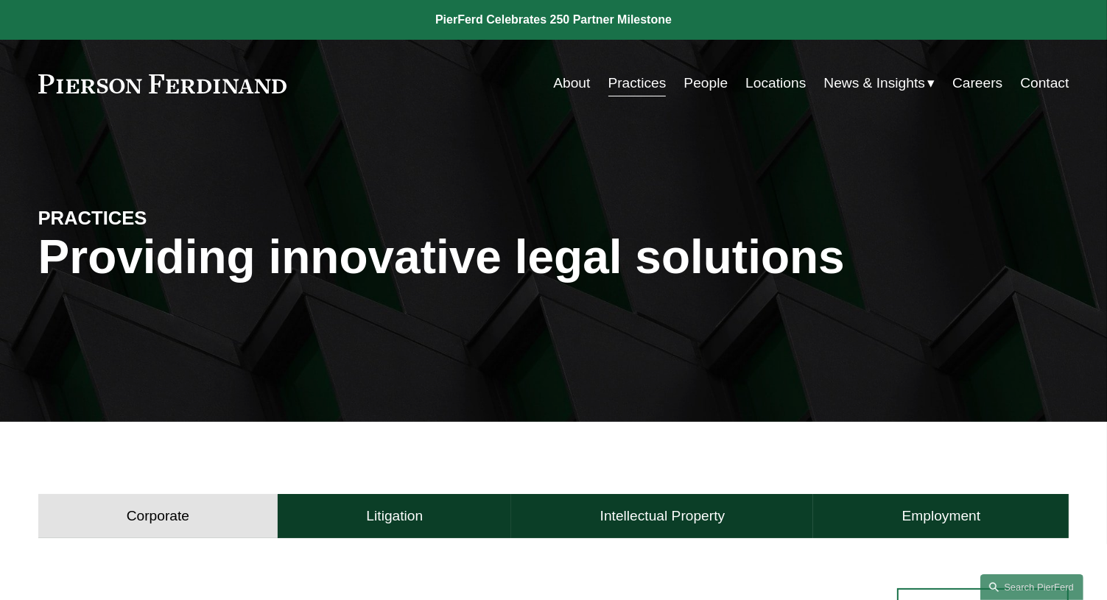
click at [561, 80] on link "About" at bounding box center [571, 83] width 37 height 28
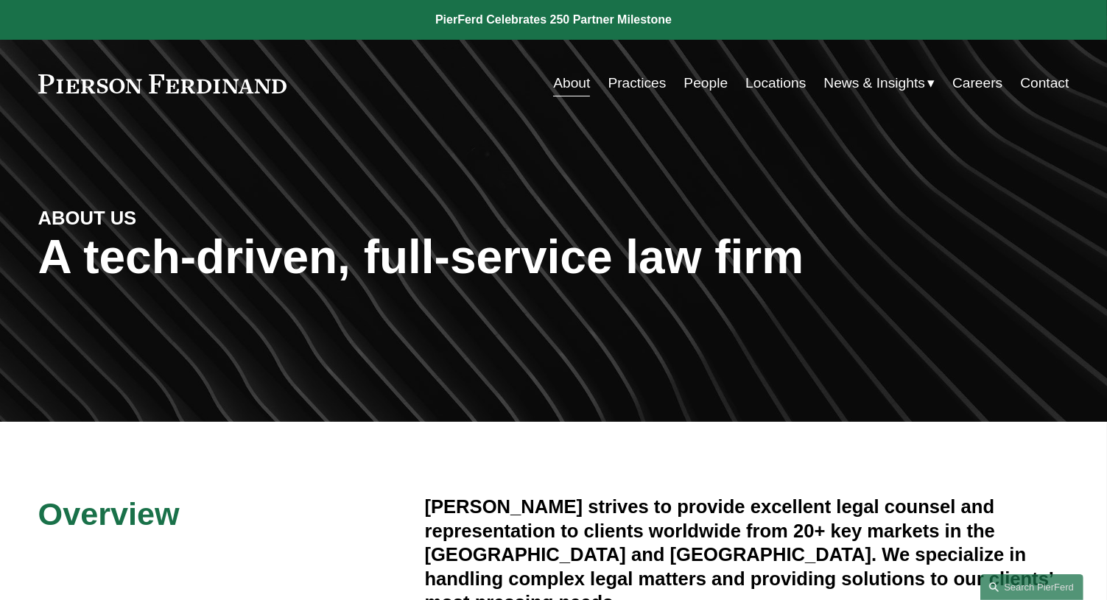
click at [197, 88] on link at bounding box center [162, 83] width 249 height 19
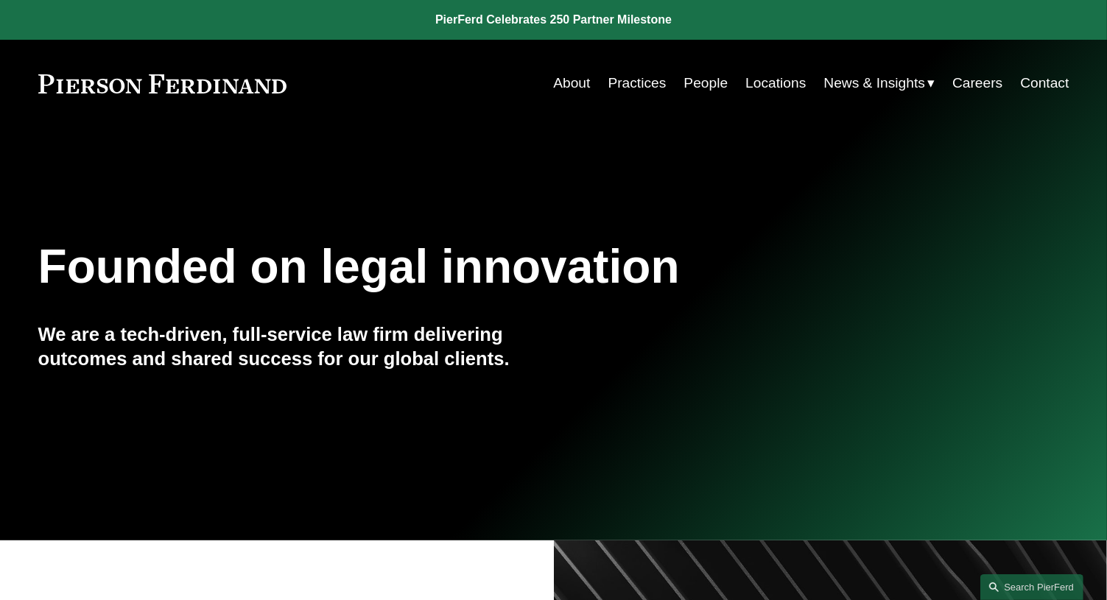
click at [623, 83] on link "Practices" at bounding box center [637, 83] width 58 height 28
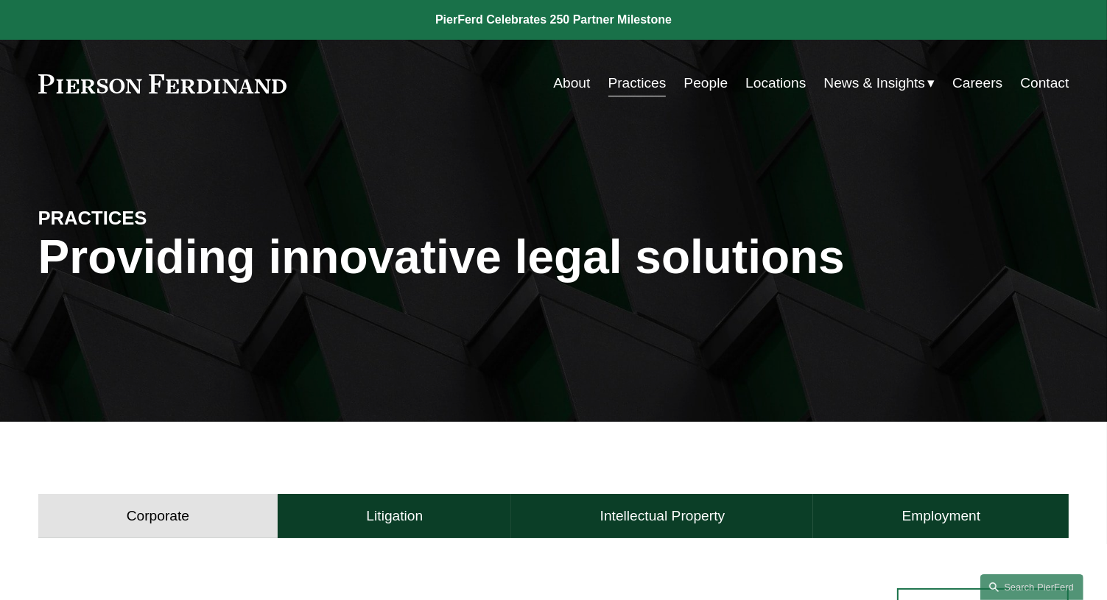
click at [696, 82] on link "People" at bounding box center [705, 83] width 44 height 28
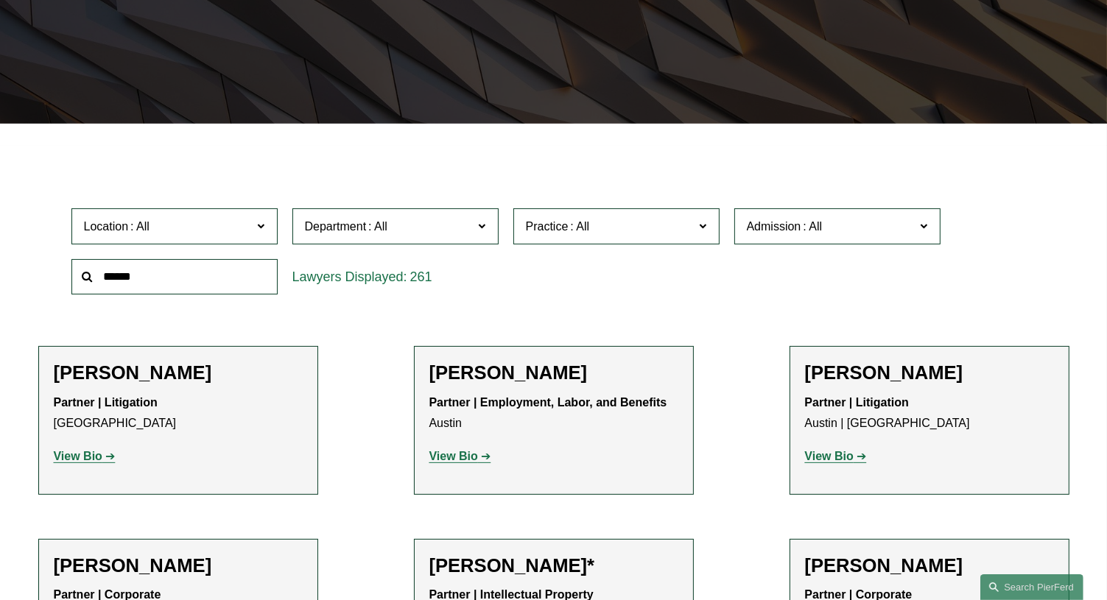
scroll to position [368, 0]
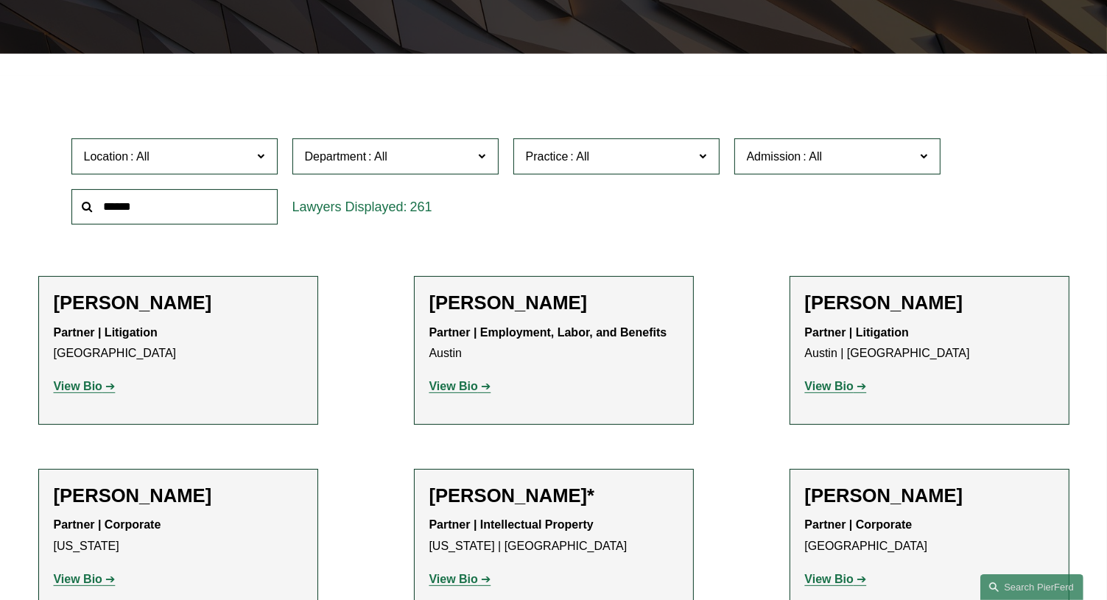
click at [136, 216] on input "text" at bounding box center [174, 207] width 206 height 36
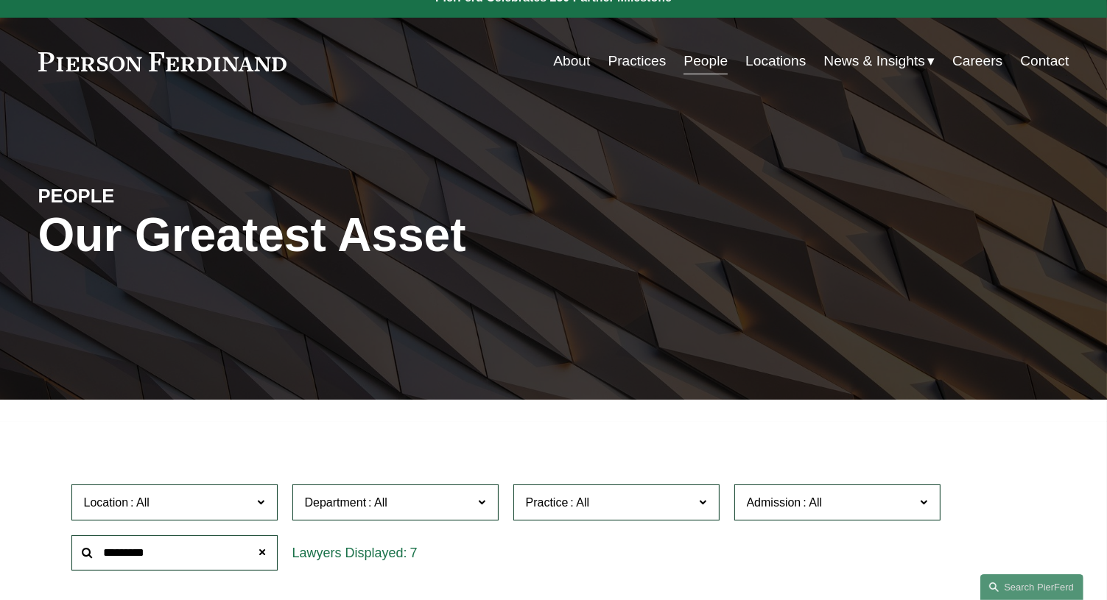
scroll to position [0, 0]
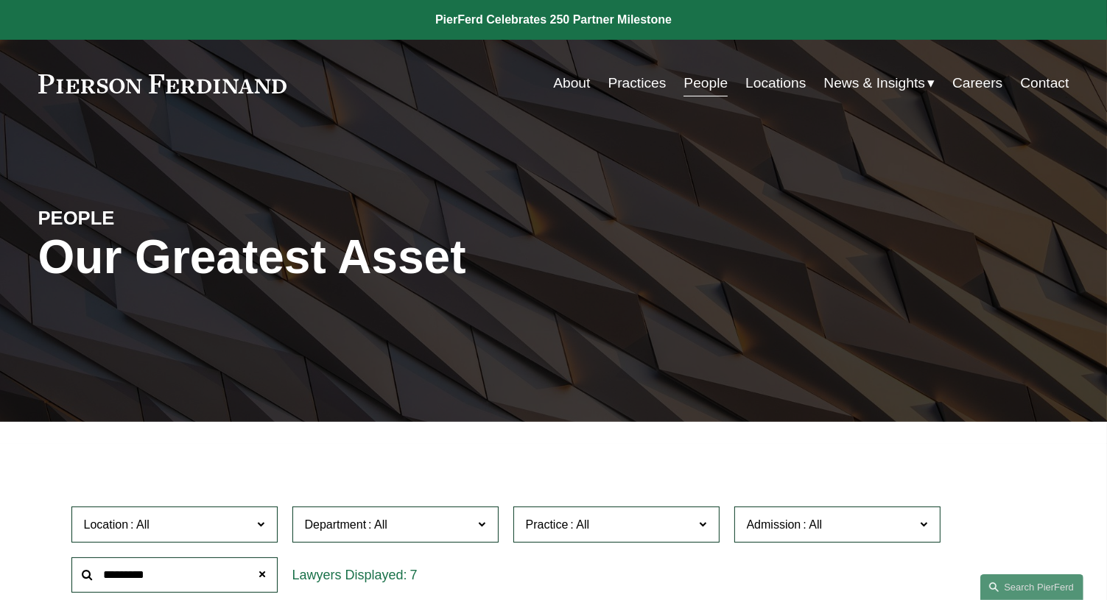
type input "*********"
click at [18, 32] on link at bounding box center [553, 20] width 1107 height 40
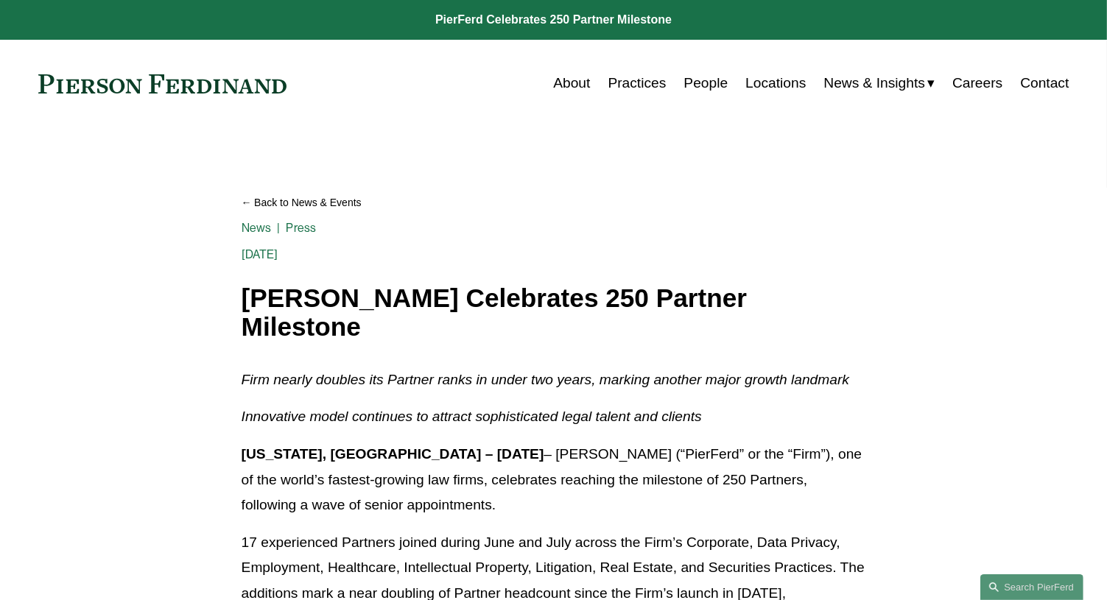
click at [109, 88] on link at bounding box center [162, 83] width 249 height 19
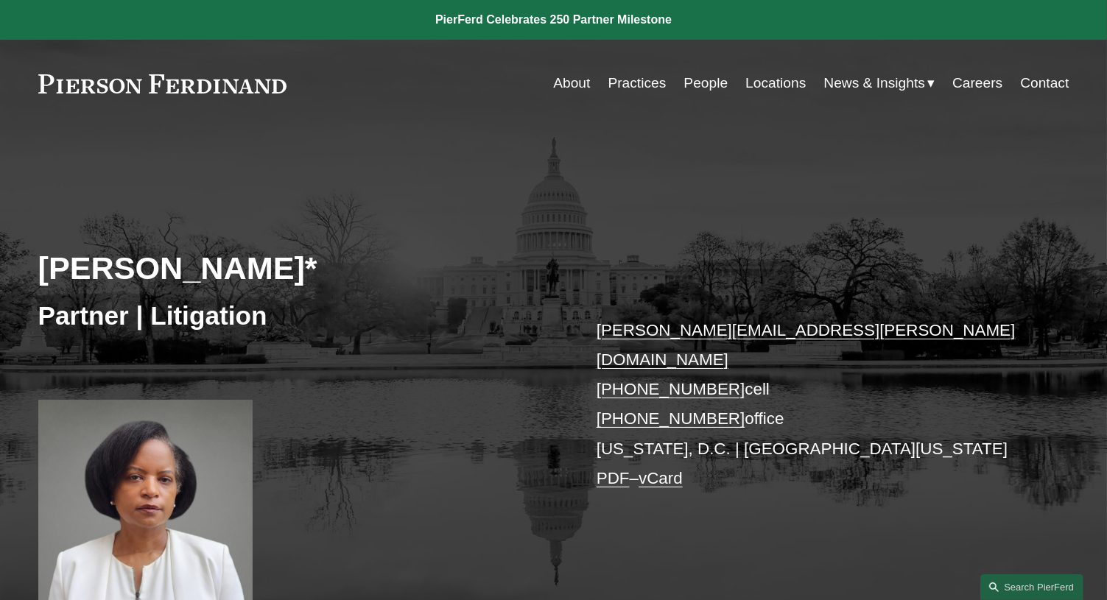
click at [0, 0] on span "Blogs" at bounding box center [0, 0] width 0 height 0
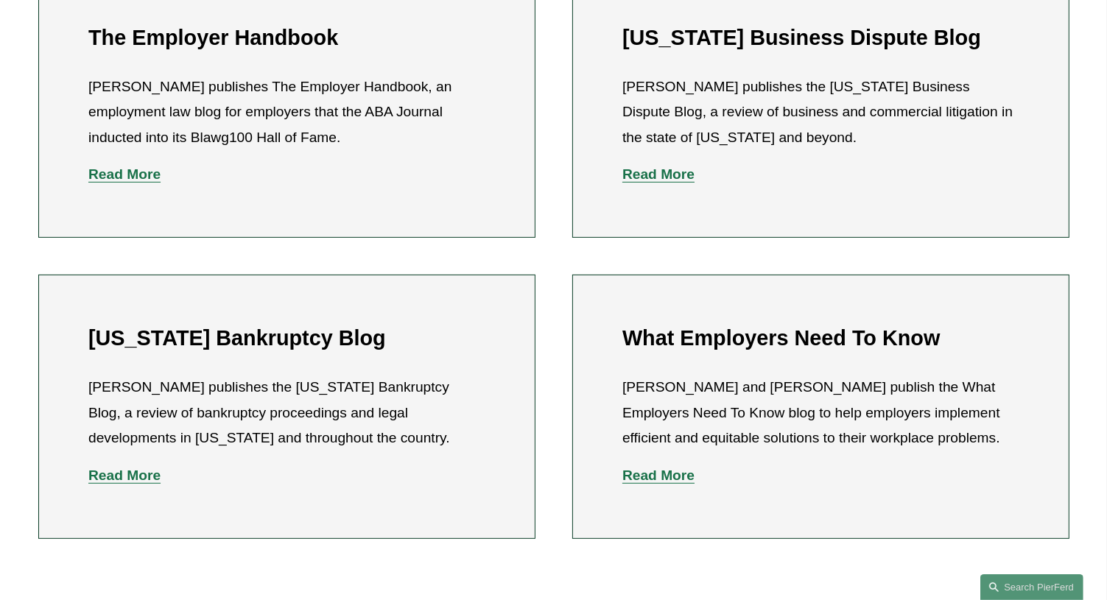
scroll to position [368, 0]
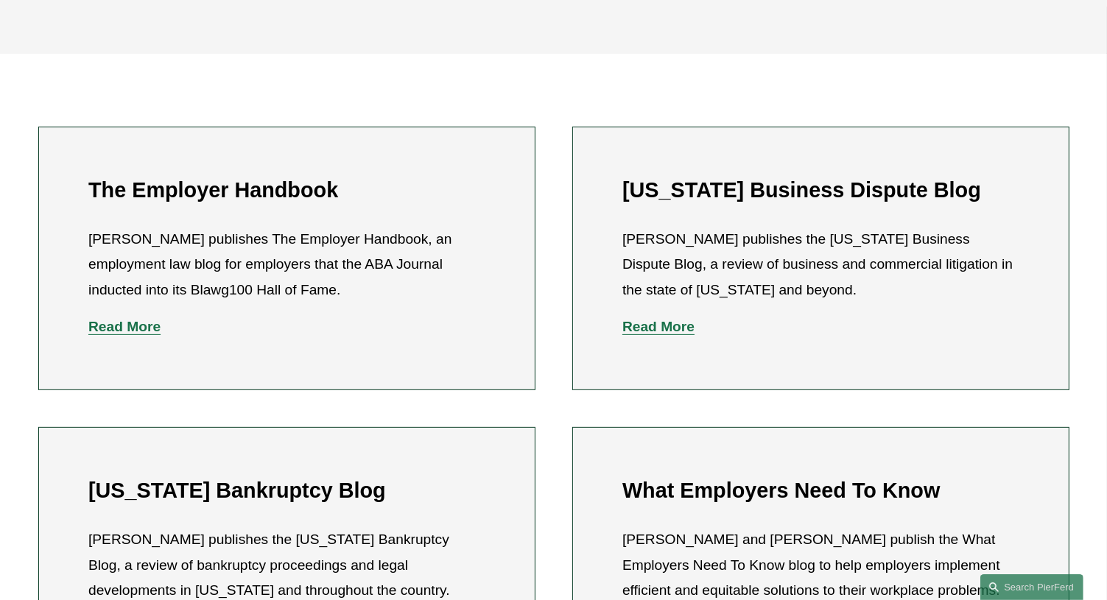
click at [114, 331] on strong "Read More" at bounding box center [124, 326] width 72 height 15
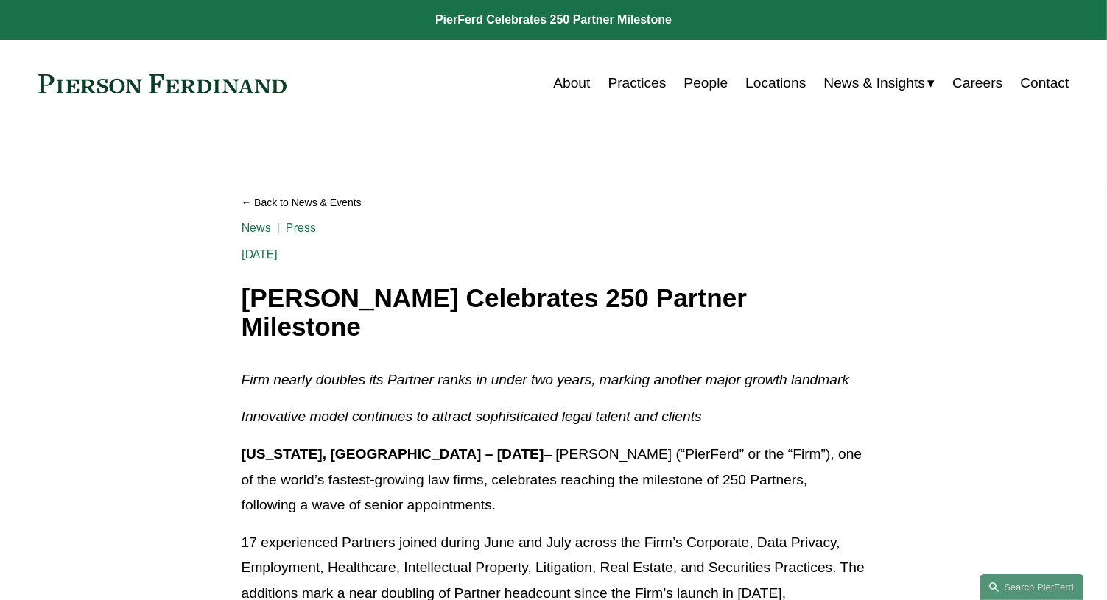
click at [0, 0] on span "Blogs" at bounding box center [0, 0] width 0 height 0
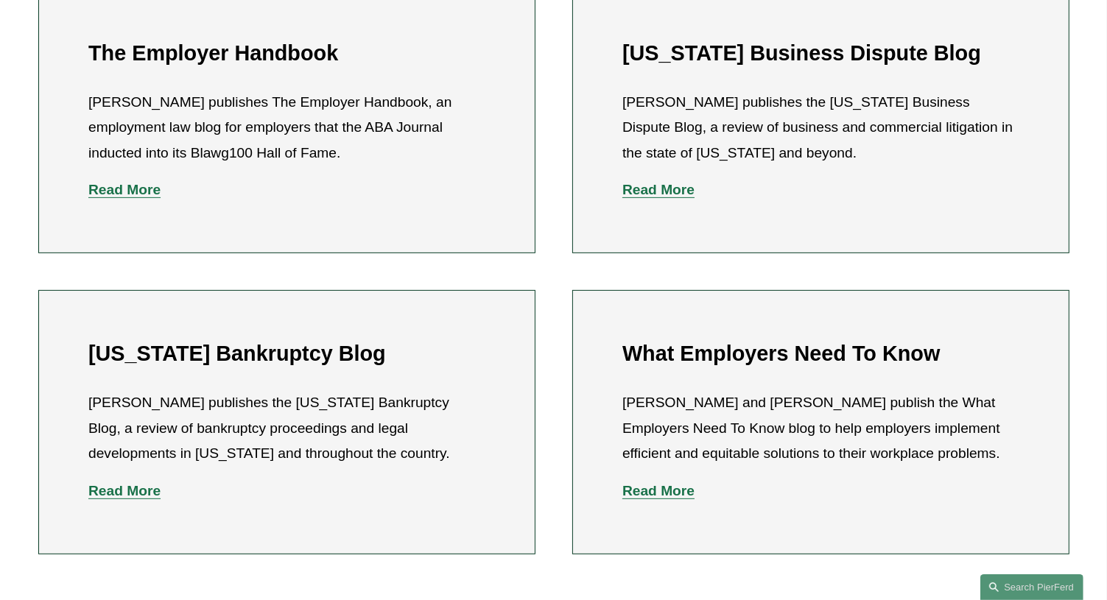
scroll to position [589, 0]
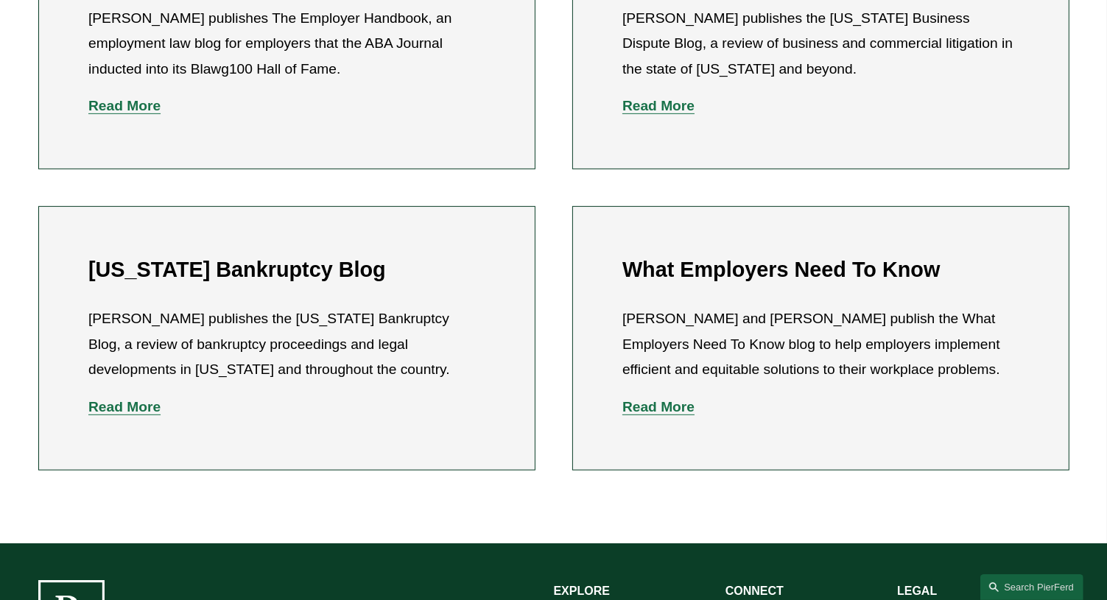
click at [646, 412] on strong "Read More" at bounding box center [658, 406] width 72 height 15
